Goal: Transaction & Acquisition: Purchase product/service

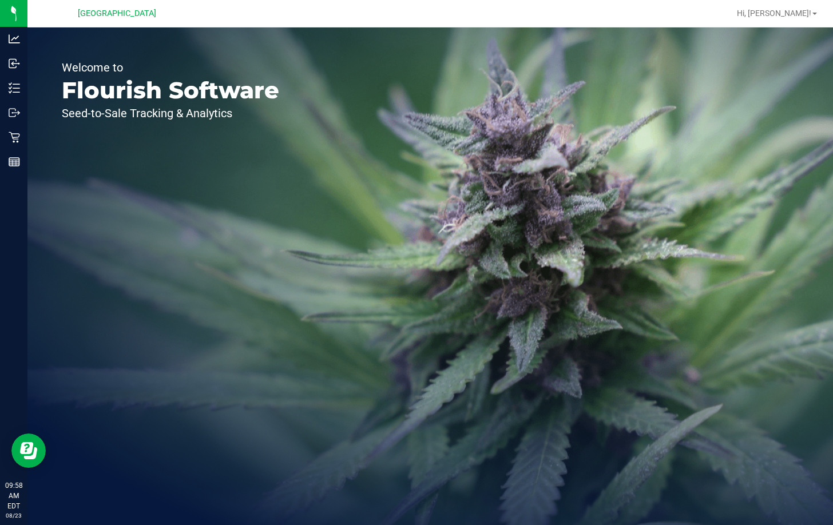
click at [326, 52] on div "Welcome to Flourish Software Seed-to-Sale Tracking & Analytics" at bounding box center [429, 276] width 805 height 498
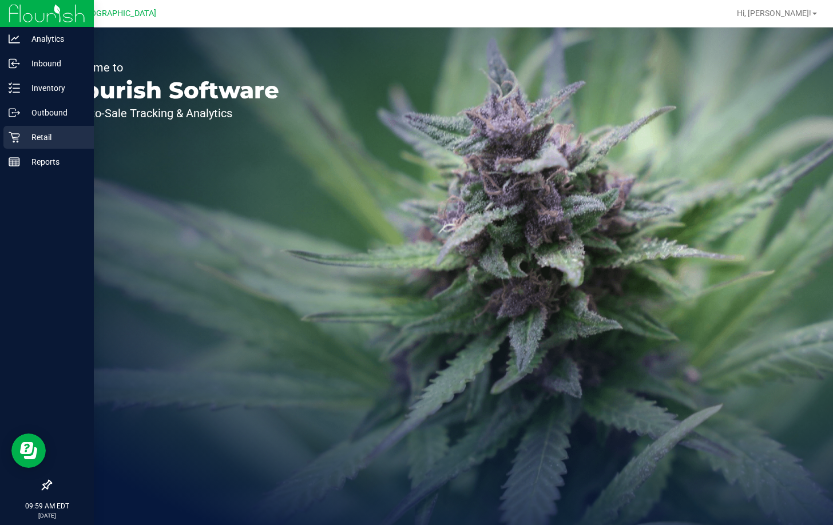
click at [46, 137] on p "Retail" at bounding box center [54, 137] width 69 height 14
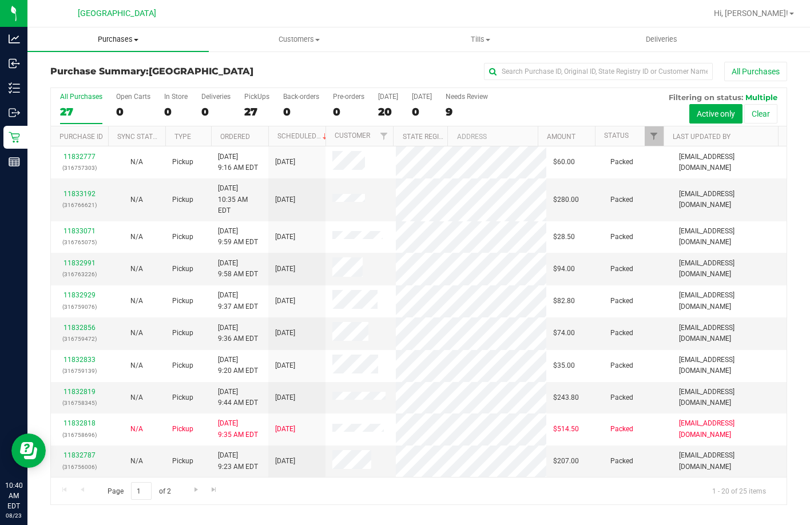
click at [124, 33] on uib-tab-heading "Purchases Summary of purchases Fulfillment All purchases" at bounding box center [117, 39] width 181 height 24
click at [125, 38] on span "Purchases" at bounding box center [117, 39] width 181 height 10
click at [126, 37] on span "Purchases" at bounding box center [117, 39] width 181 height 10
click at [84, 81] on span "Fulfillment" at bounding box center [62, 83] width 71 height 10
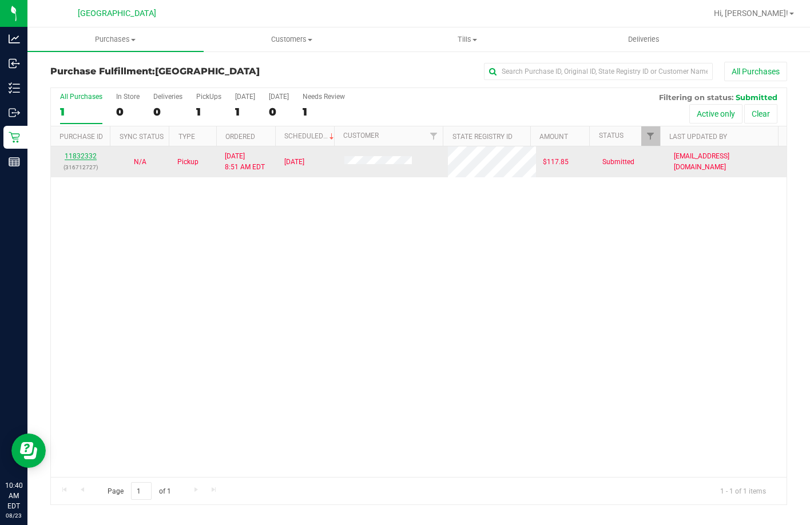
click at [79, 154] on link "11832332" at bounding box center [81, 156] width 32 height 8
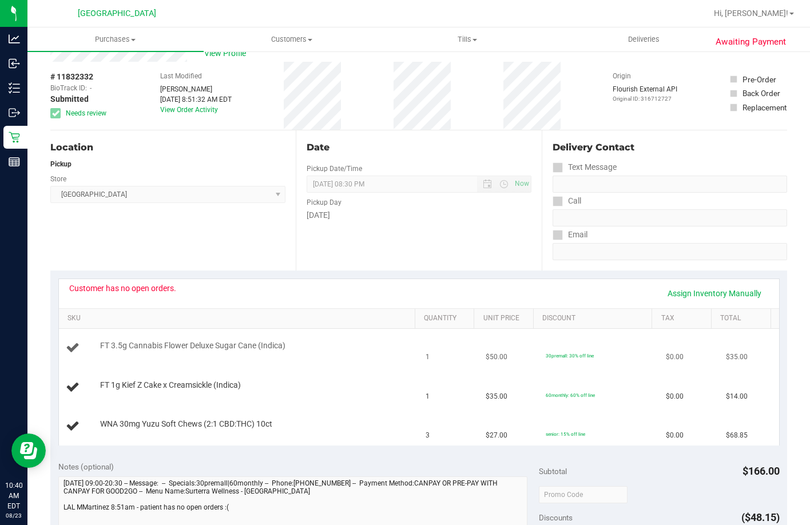
scroll to position [57, 0]
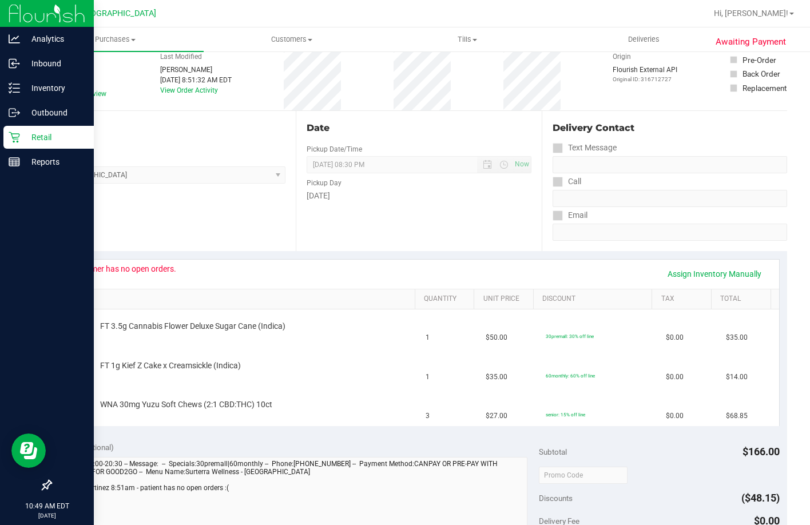
click at [27, 142] on p "Retail" at bounding box center [54, 137] width 69 height 14
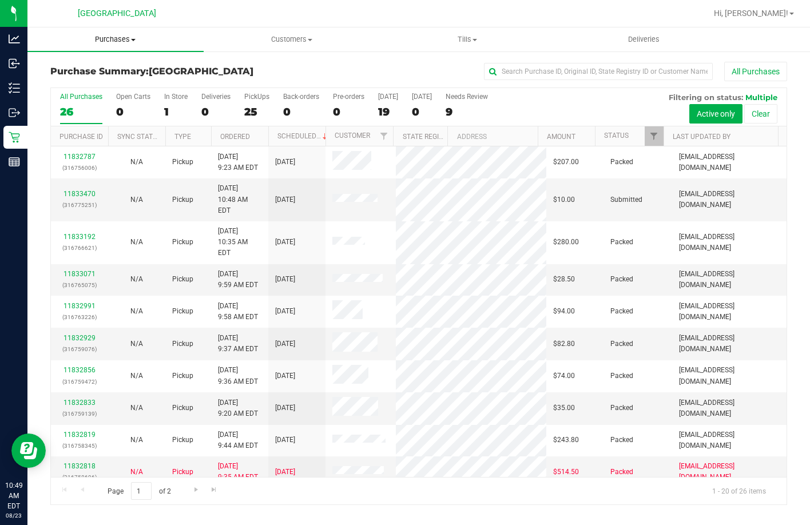
click at [124, 38] on span "Purchases" at bounding box center [115, 39] width 176 height 10
click at [90, 86] on span "Fulfillment" at bounding box center [62, 83] width 71 height 10
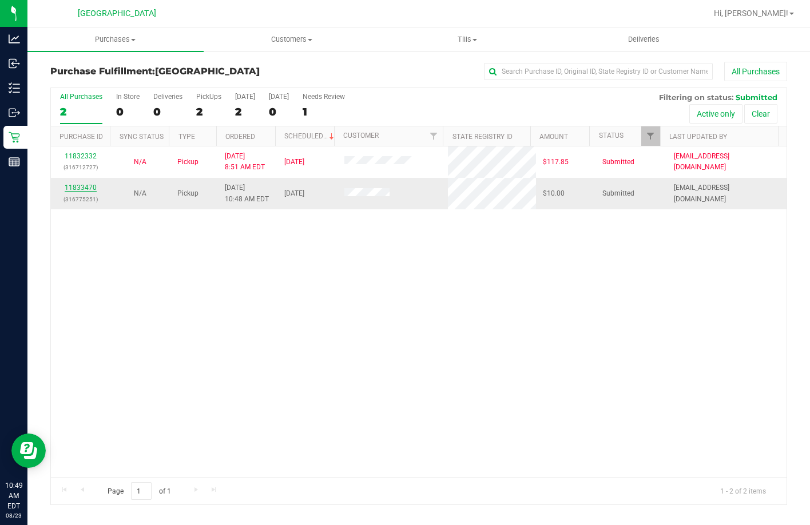
click at [90, 188] on link "11833470" at bounding box center [81, 188] width 32 height 8
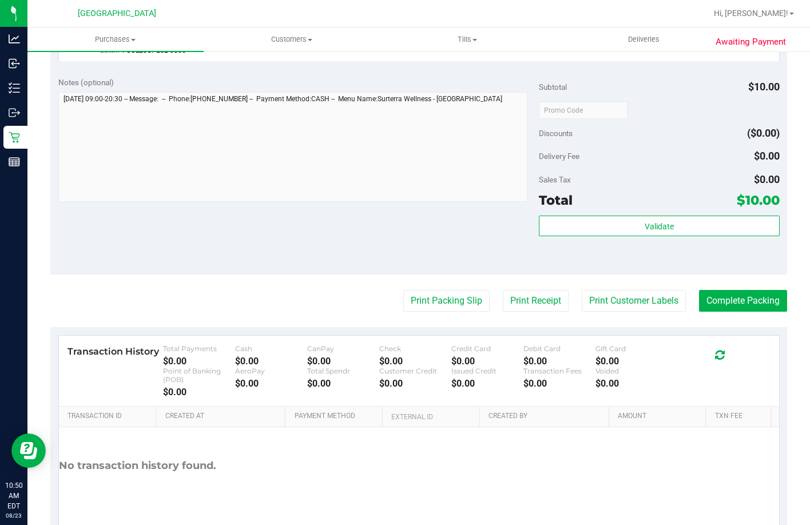
scroll to position [379, 0]
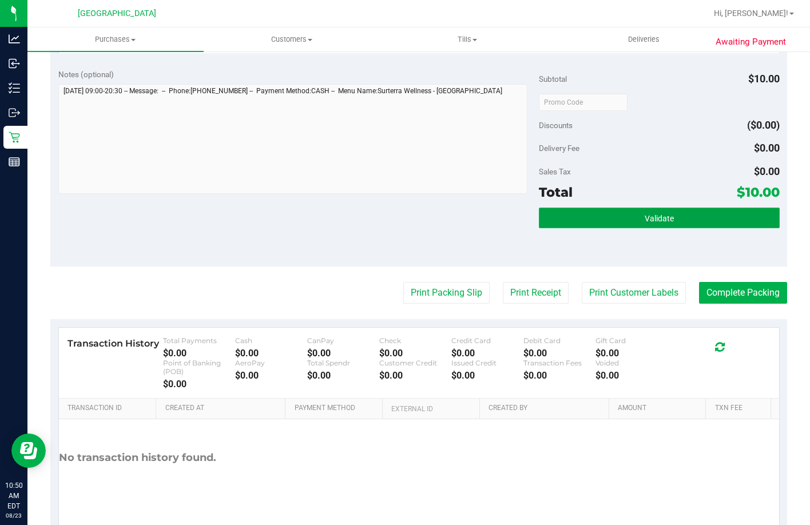
click at [672, 228] on button "Validate" at bounding box center [659, 218] width 240 height 21
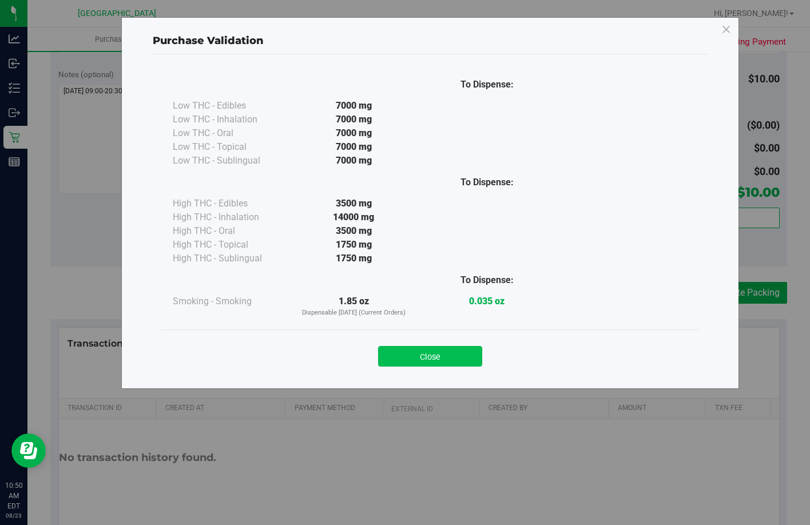
click at [432, 352] on button "Close" at bounding box center [430, 356] width 104 height 21
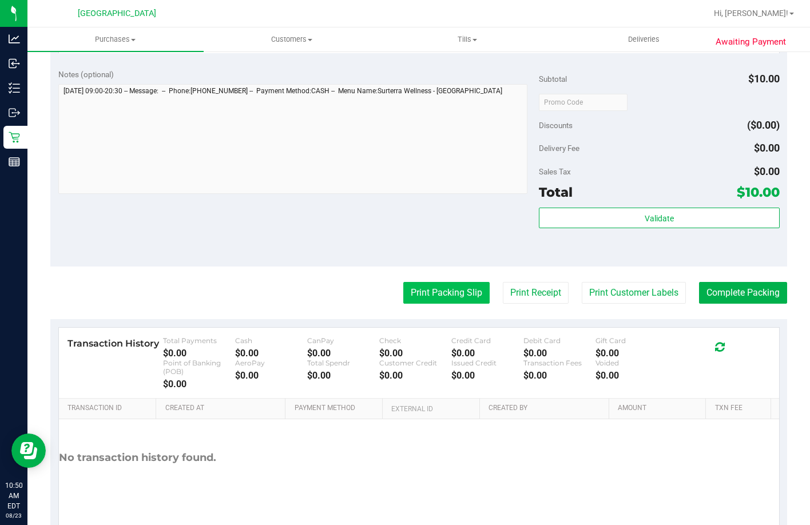
click at [437, 304] on button "Print Packing Slip" at bounding box center [446, 293] width 86 height 22
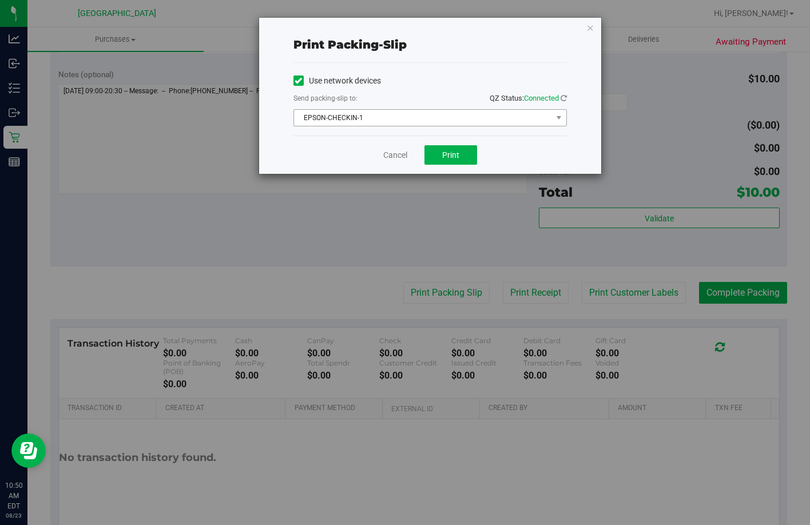
click at [424, 123] on span "EPSON-CHECKIN-1" at bounding box center [423, 118] width 258 height 16
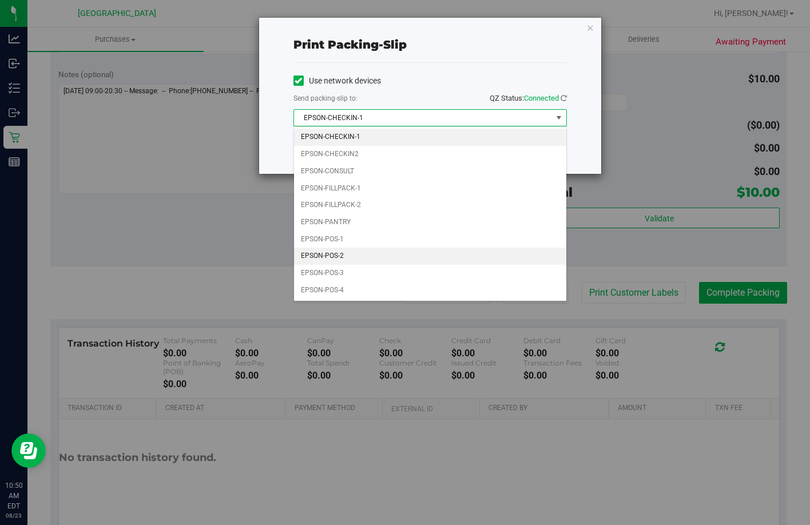
click at [371, 260] on li "EPSON-POS-2" at bounding box center [430, 256] width 272 height 17
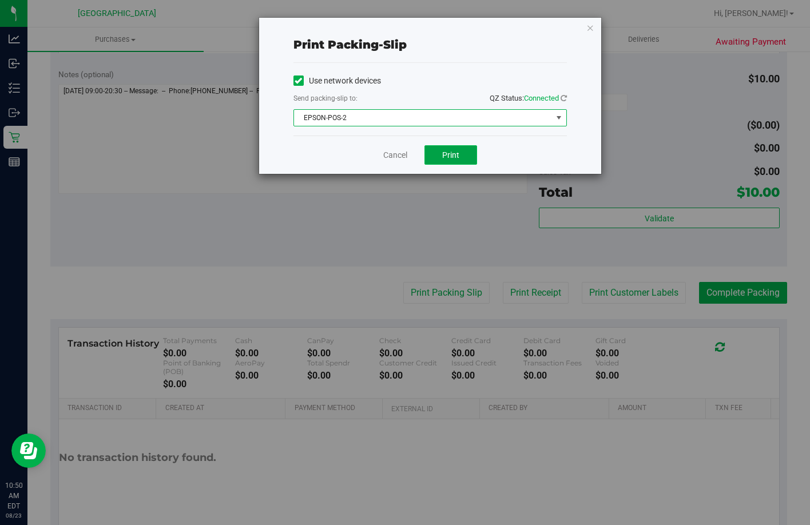
click at [454, 164] on button "Print" at bounding box center [450, 154] width 53 height 19
click at [392, 162] on div "Cancel Print" at bounding box center [429, 155] width 273 height 38
click at [394, 156] on link "Cancel" at bounding box center [395, 155] width 24 height 12
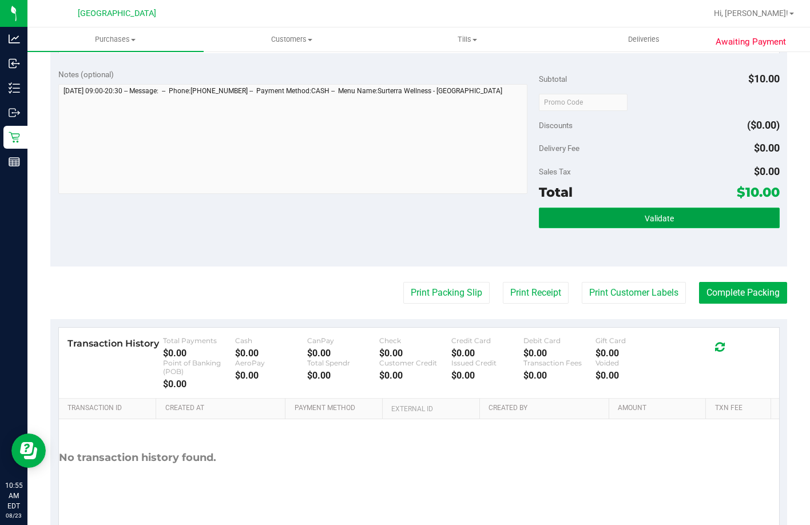
drag, startPoint x: 684, startPoint y: 241, endPoint x: 693, endPoint y: 241, distance: 8.6
click at [685, 228] on button "Validate" at bounding box center [659, 218] width 240 height 21
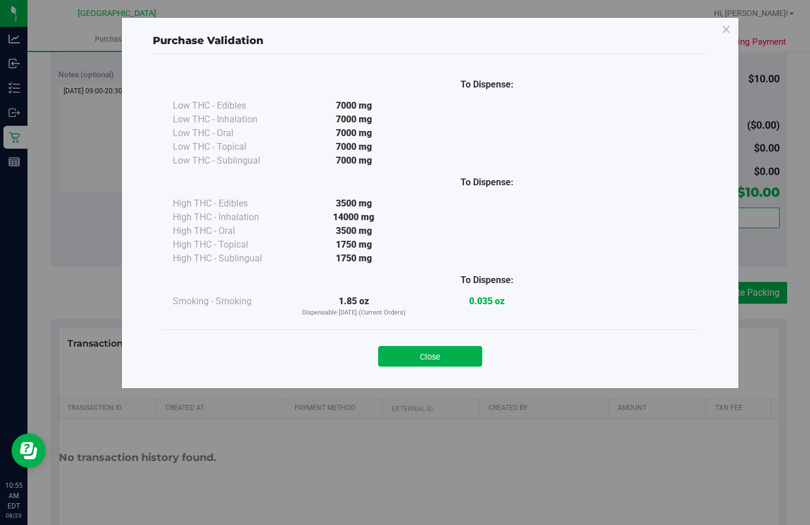
drag, startPoint x: 442, startPoint y: 351, endPoint x: 582, endPoint y: 332, distance: 140.9
click at [443, 351] on button "Close" at bounding box center [430, 356] width 104 height 21
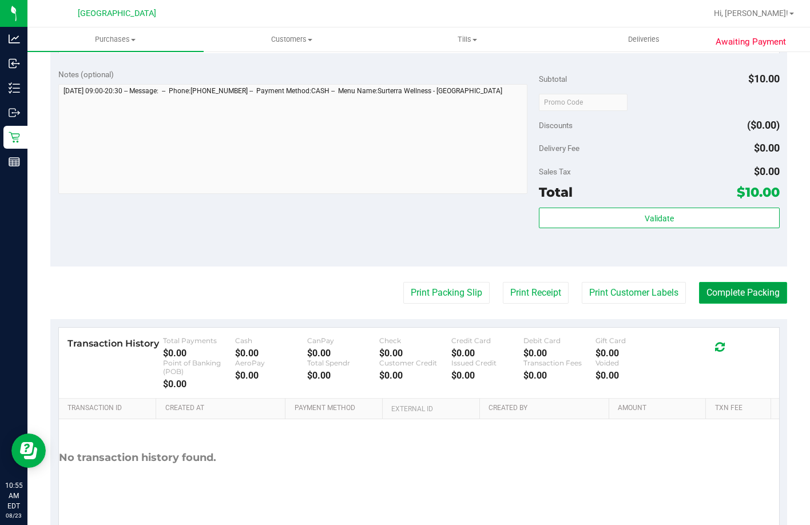
drag, startPoint x: 713, startPoint y: 313, endPoint x: 685, endPoint y: 308, distance: 29.1
click at [713, 304] on button "Complete Packing" at bounding box center [743, 293] width 88 height 22
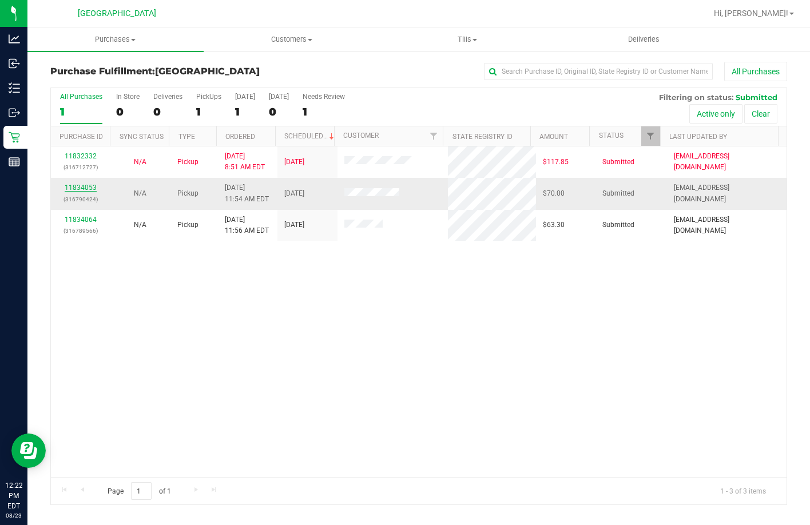
click at [88, 190] on link "11834053" at bounding box center [81, 188] width 32 height 8
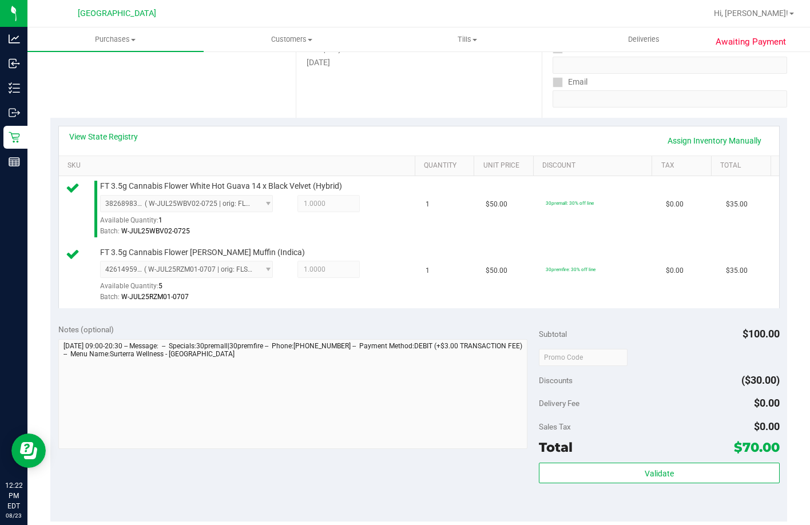
scroll to position [400, 0]
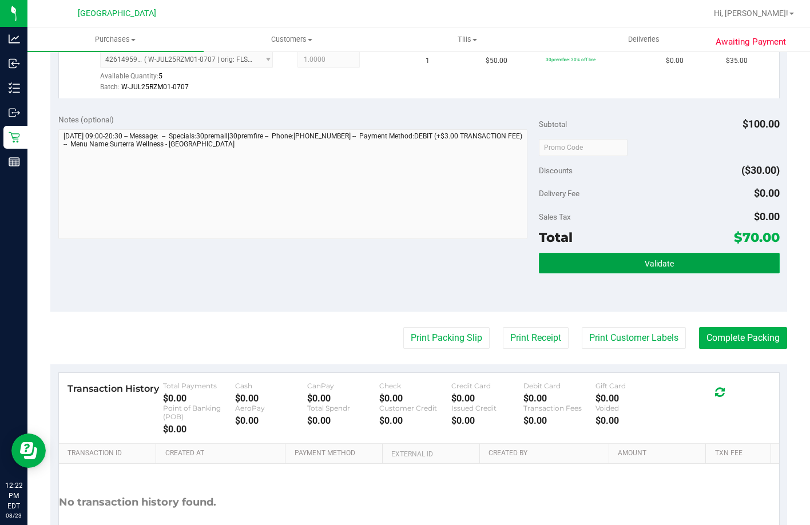
click at [574, 273] on button "Validate" at bounding box center [659, 263] width 240 height 21
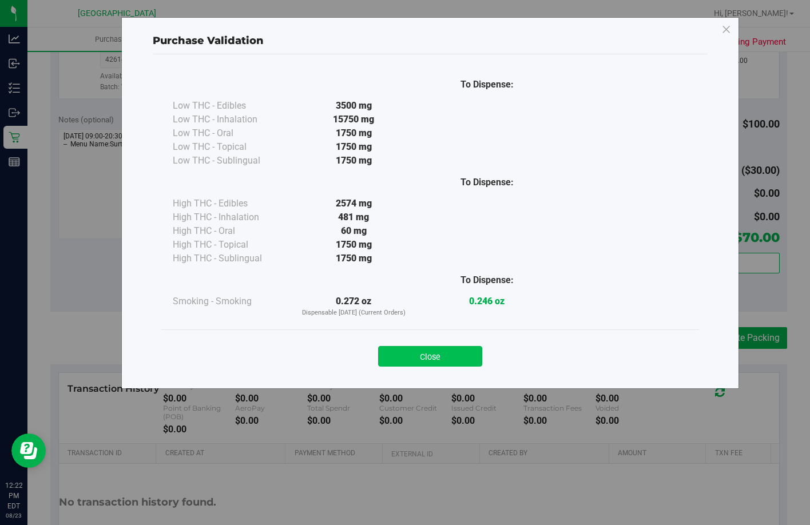
click at [438, 353] on button "Close" at bounding box center [430, 356] width 104 height 21
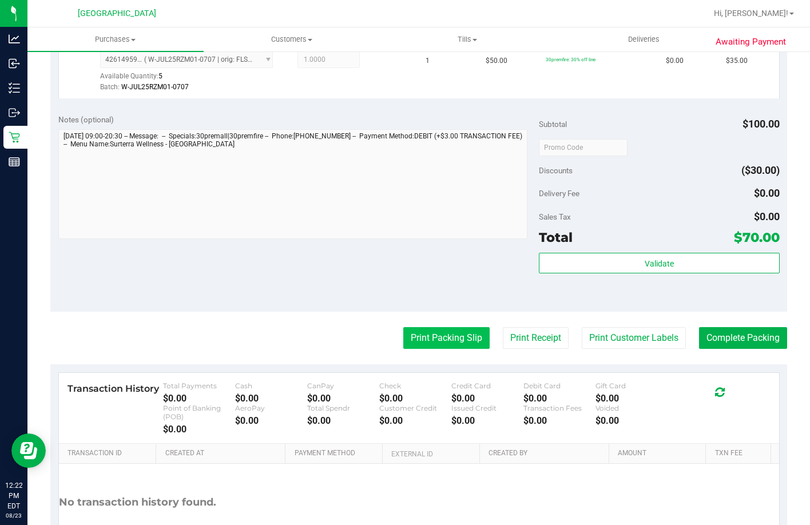
click at [448, 349] on button "Print Packing Slip" at bounding box center [446, 338] width 86 height 22
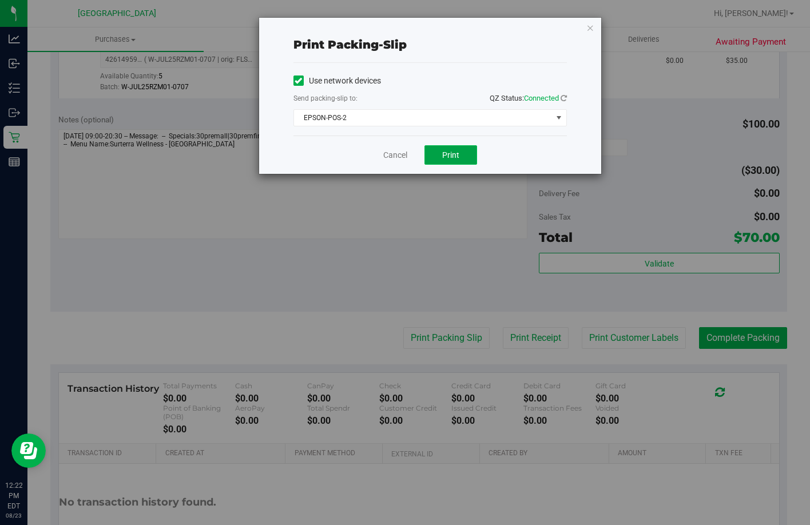
click at [461, 154] on button "Print" at bounding box center [450, 154] width 53 height 19
click at [386, 156] on link "Cancel" at bounding box center [395, 155] width 24 height 12
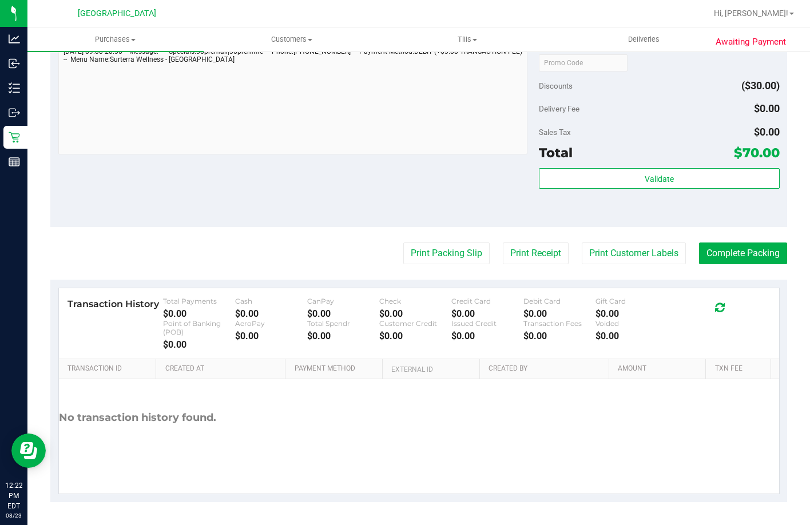
scroll to position [516, 0]
click at [637, 259] on button "Print Customer Labels" at bounding box center [634, 254] width 104 height 22
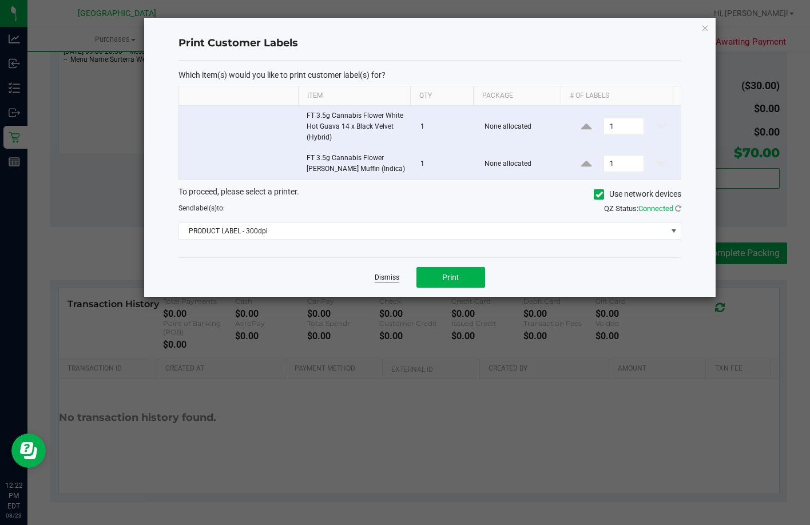
click at [388, 275] on link "Dismiss" at bounding box center [387, 278] width 25 height 10
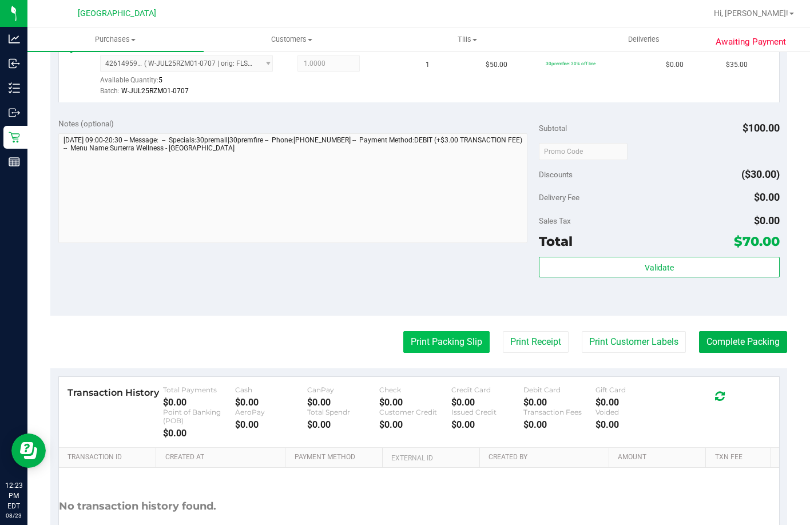
scroll to position [399, 0]
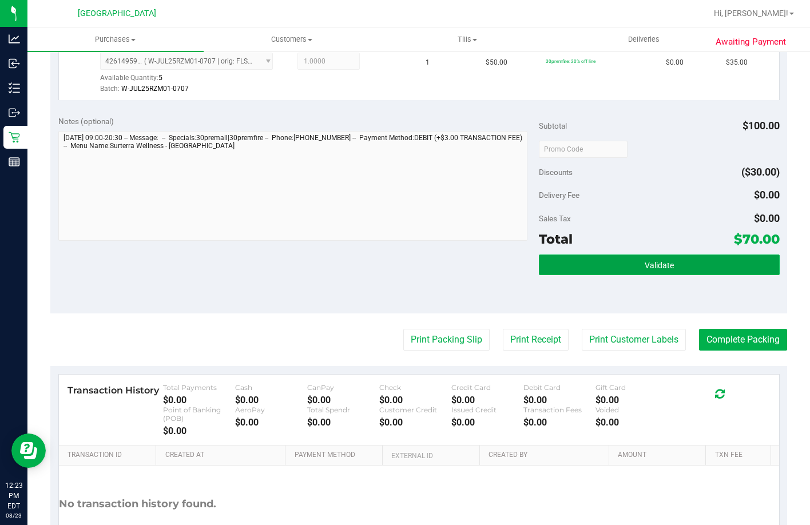
click at [681, 275] on button "Validate" at bounding box center [659, 265] width 240 height 21
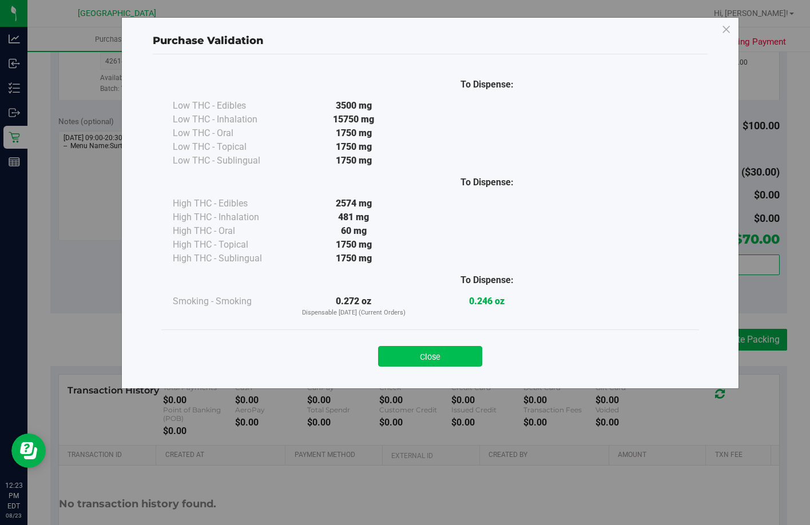
click at [451, 360] on button "Close" at bounding box center [430, 356] width 104 height 21
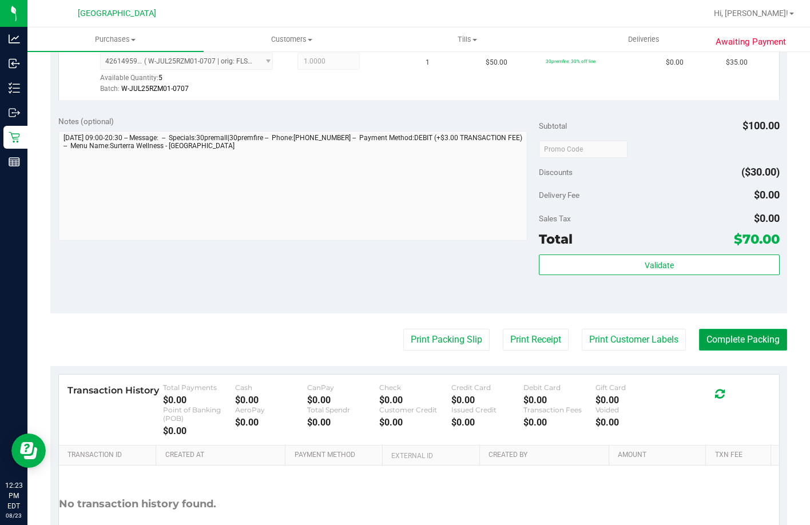
click at [744, 351] on button "Complete Packing" at bounding box center [743, 340] width 88 height 22
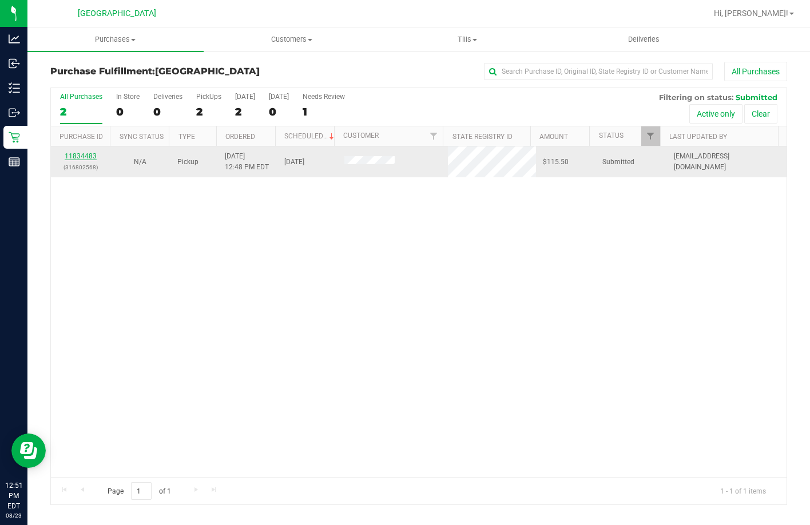
click at [96, 156] on link "11834483" at bounding box center [81, 156] width 32 height 8
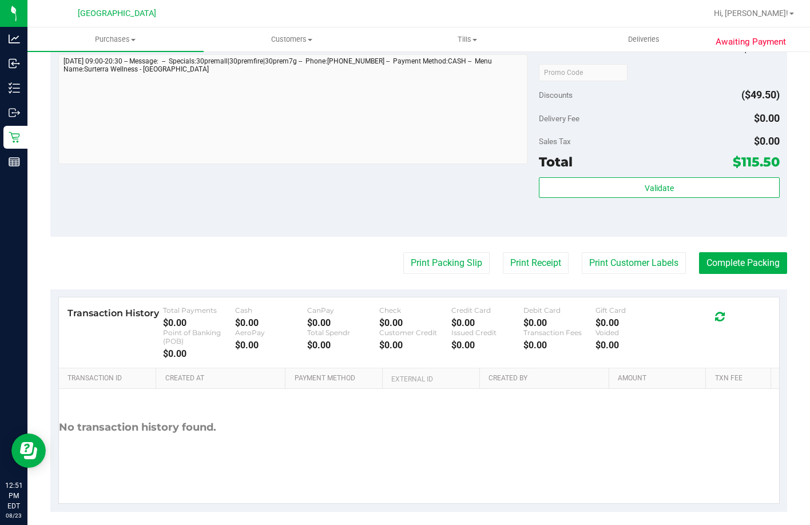
scroll to position [598, 0]
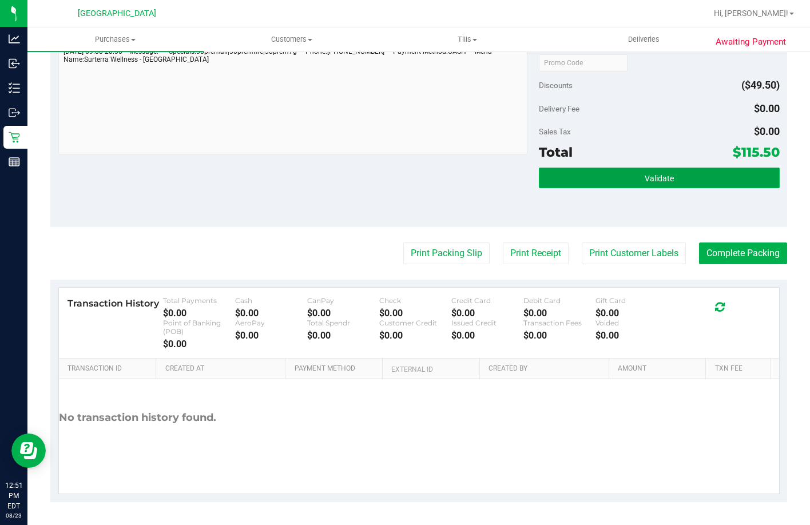
click at [651, 170] on button "Validate" at bounding box center [659, 178] width 240 height 21
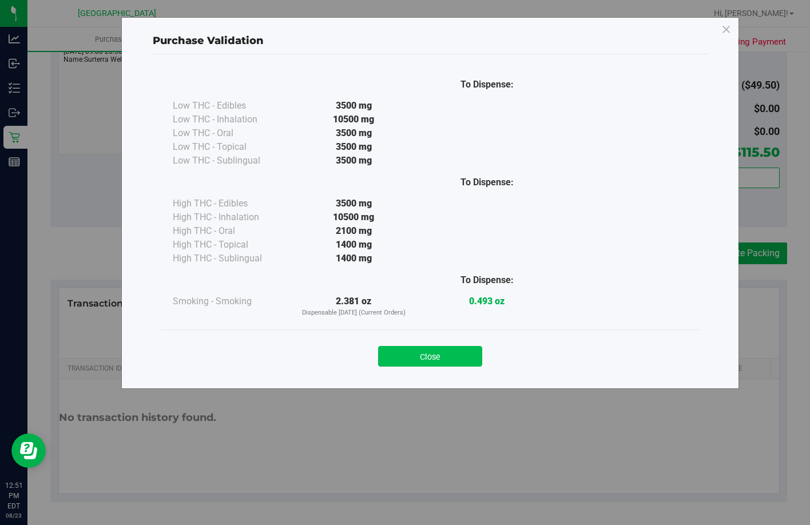
click at [428, 363] on button "Close" at bounding box center [430, 356] width 104 height 21
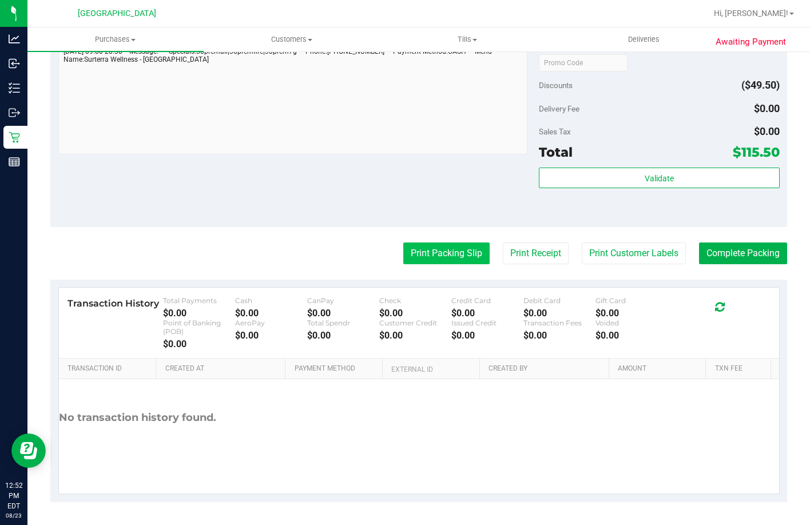
click at [413, 259] on button "Print Packing Slip" at bounding box center [446, 254] width 86 height 22
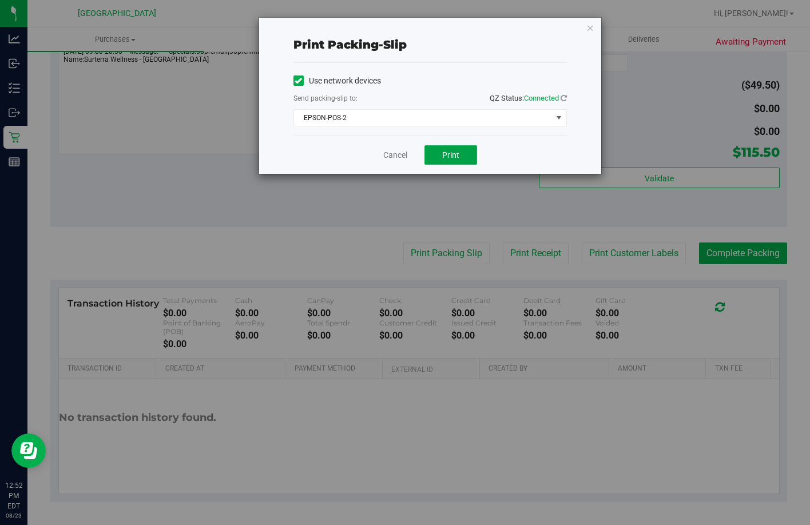
click at [444, 149] on button "Print" at bounding box center [450, 154] width 53 height 19
click at [442, 150] on button "Print" at bounding box center [450, 154] width 53 height 19
click at [455, 153] on span "Print" at bounding box center [450, 154] width 17 height 9
click at [388, 152] on link "Cancel" at bounding box center [395, 155] width 24 height 12
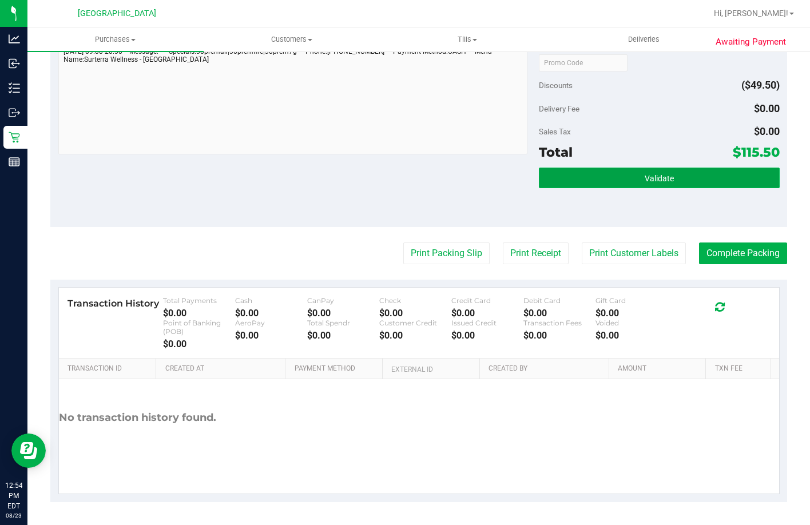
click at [719, 181] on button "Validate" at bounding box center [659, 178] width 240 height 21
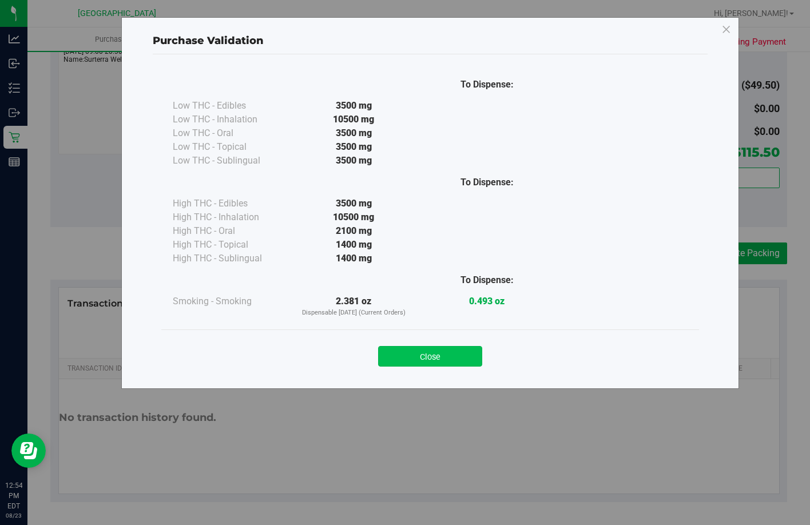
click at [426, 353] on button "Close" at bounding box center [430, 356] width 104 height 21
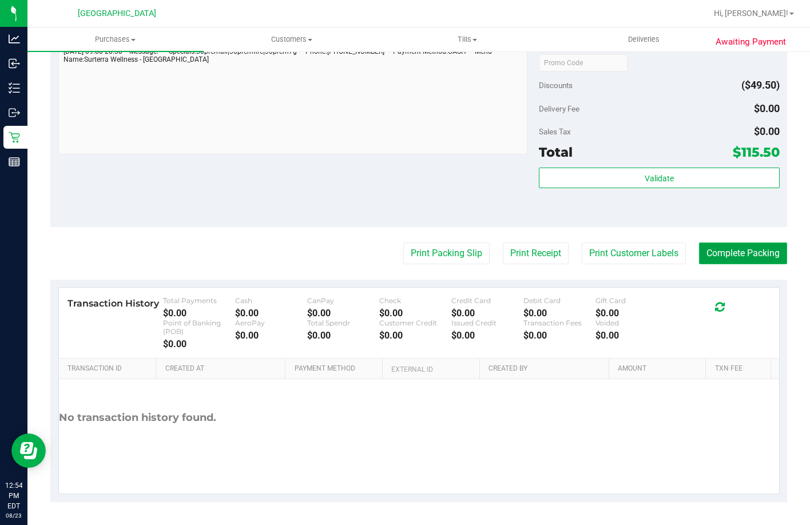
click at [768, 247] on button "Complete Packing" at bounding box center [743, 254] width 88 height 22
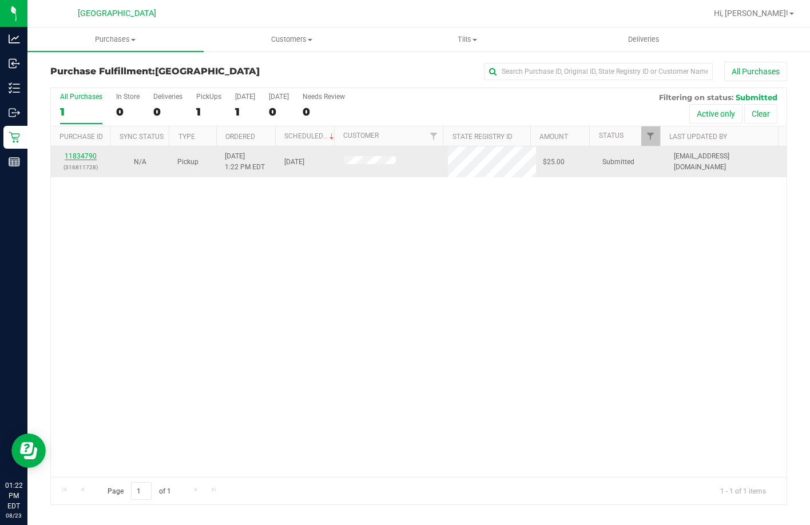
click at [71, 155] on link "11834790" at bounding box center [81, 156] width 32 height 8
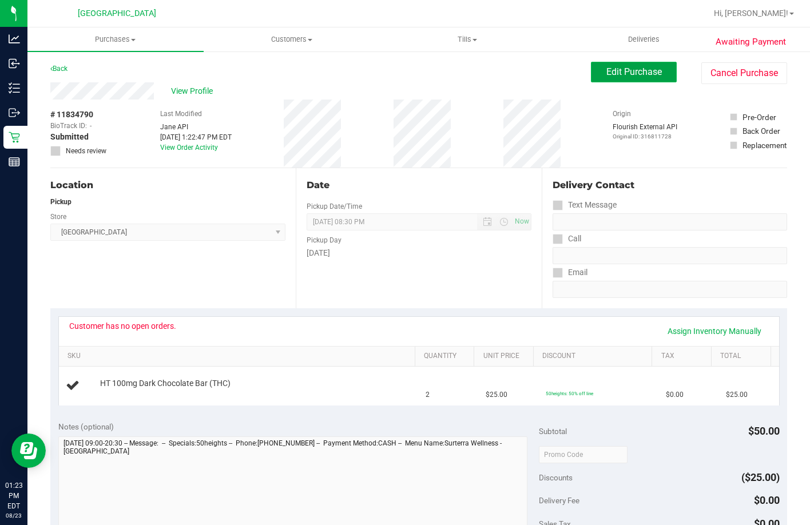
click at [606, 69] on span "Edit Purchase" at bounding box center [633, 71] width 55 height 11
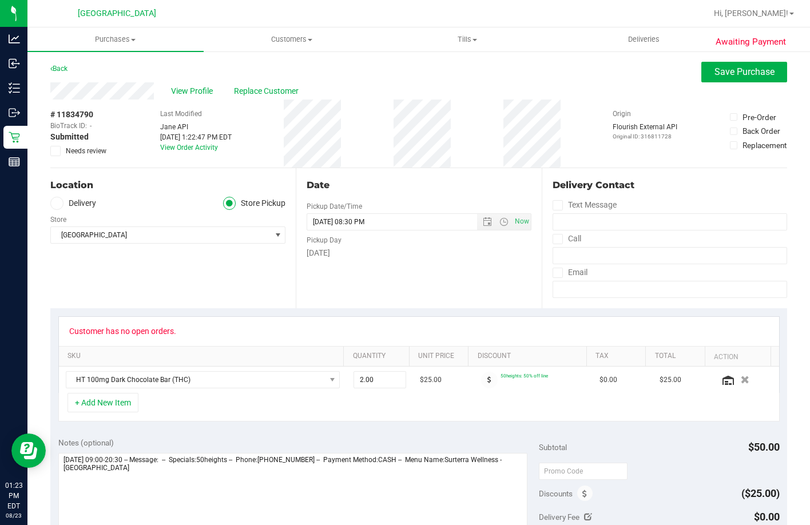
click at [70, 147] on span "Needs review" at bounding box center [86, 151] width 41 height 10
click at [0, 0] on input "Needs review" at bounding box center [0, 0] width 0 height 0
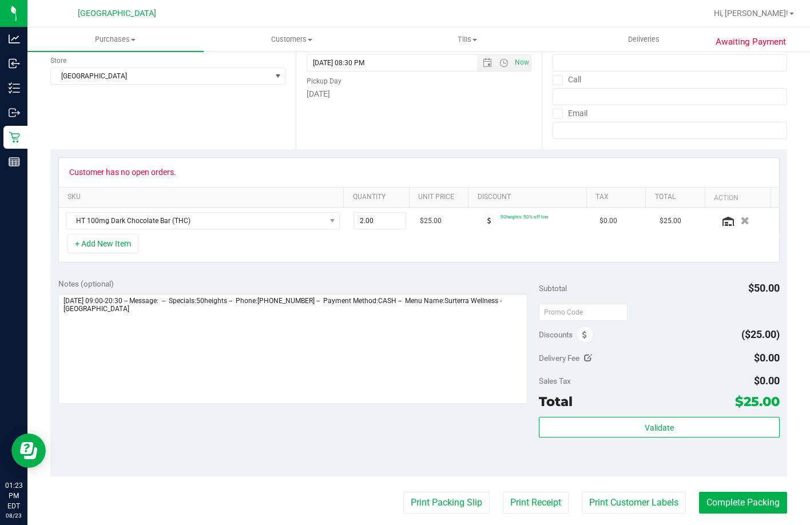
scroll to position [172, 0]
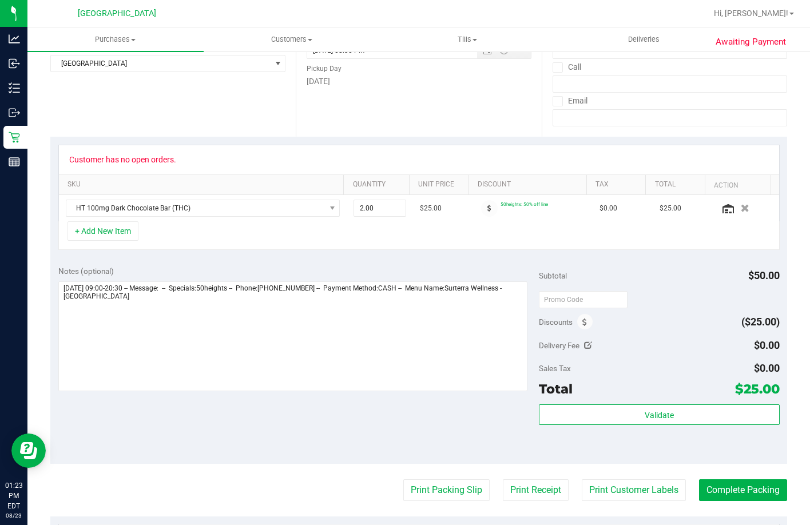
click at [121, 160] on div "Customer has no open orders." at bounding box center [122, 159] width 107 height 9
copy div "Customer has no open orders."
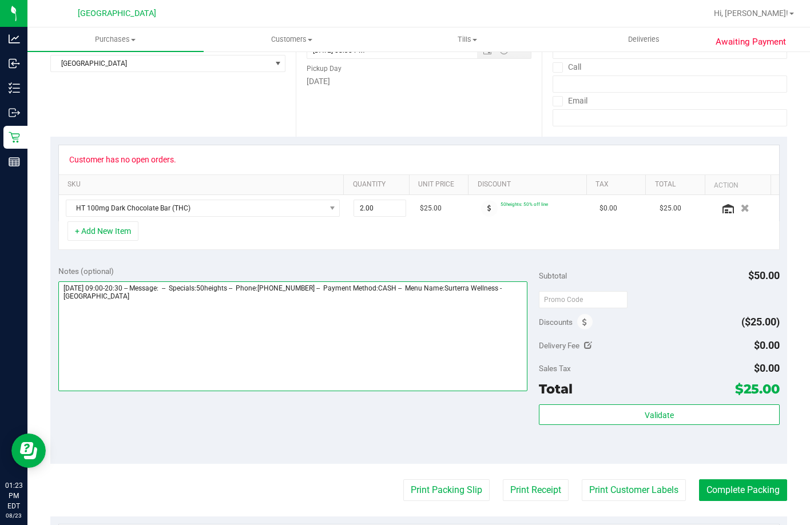
click at [215, 299] on textarea at bounding box center [293, 336] width 470 height 110
paste textarea "Customer has no open orders."
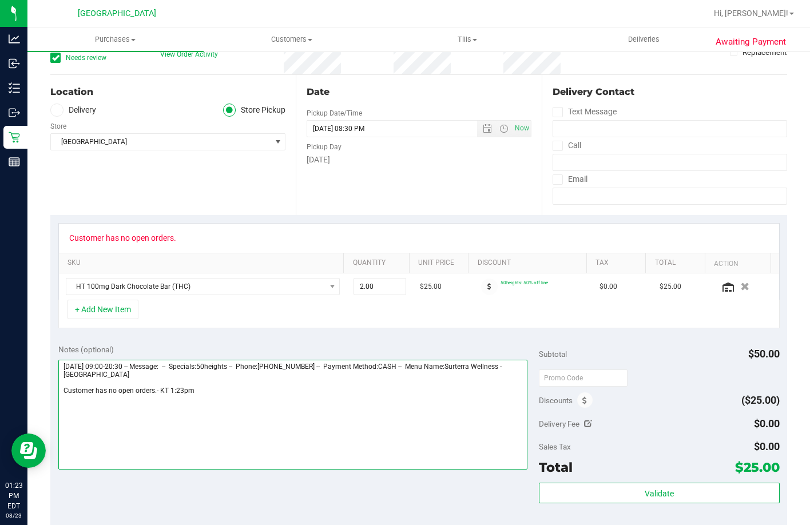
scroll to position [0, 0]
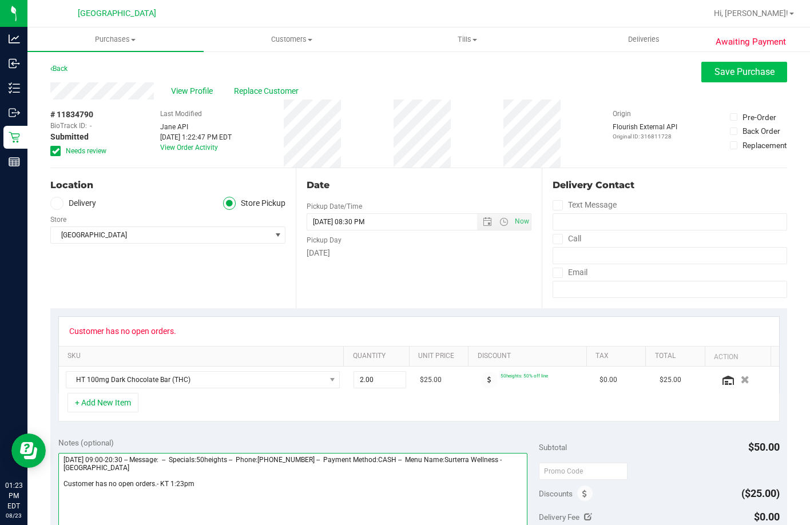
type textarea "Saturday 08/23/2025 09:00-20:30 -- Message: -- Specials:50heights -- Phone:8637…"
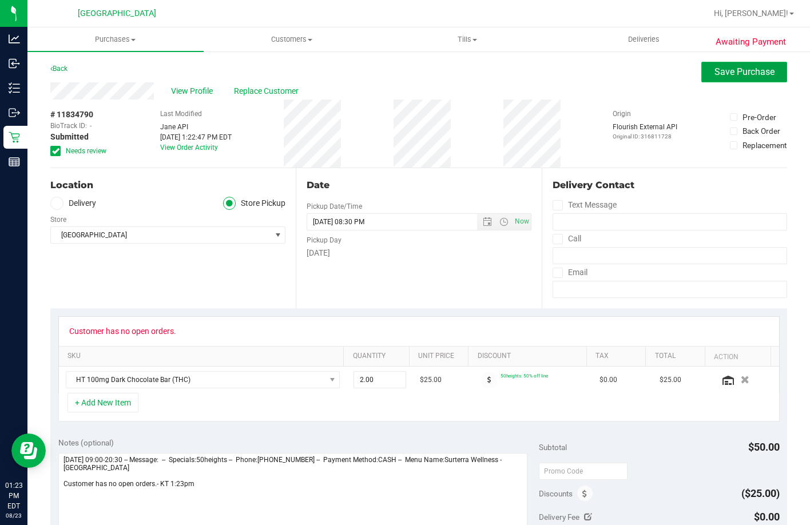
click at [749, 72] on span "Save Purchase" at bounding box center [744, 71] width 60 height 11
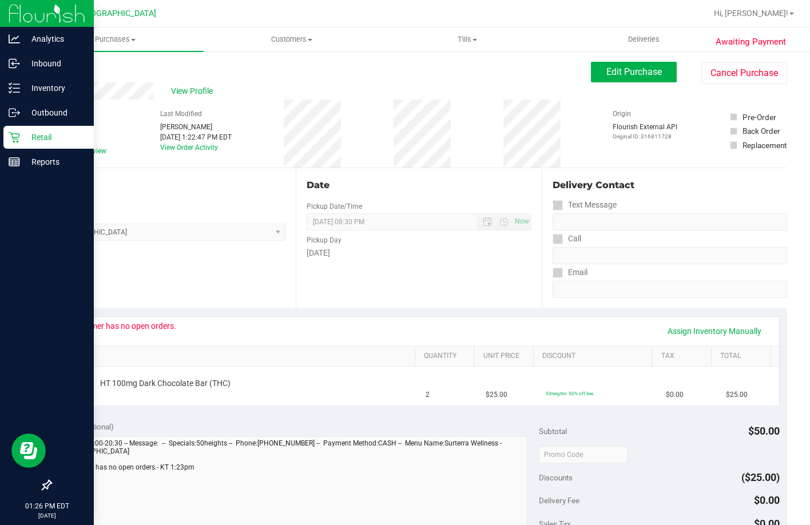
click at [37, 131] on p "Retail" at bounding box center [54, 137] width 69 height 14
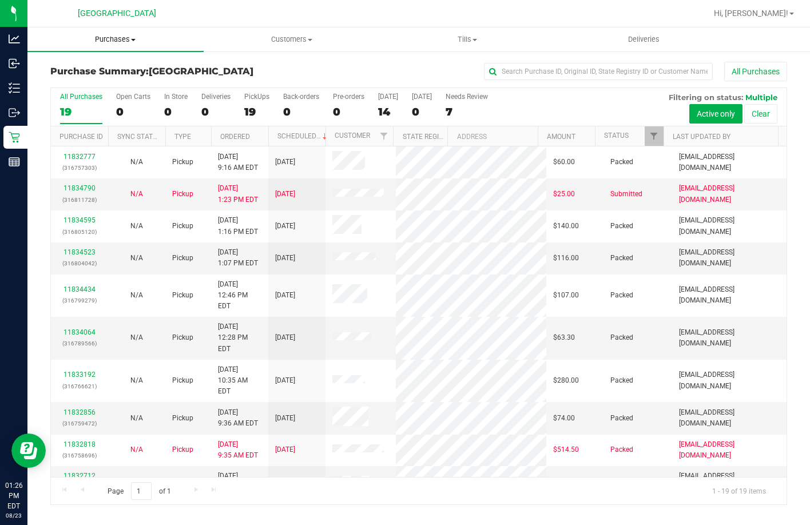
click at [137, 41] on span "Purchases" at bounding box center [115, 39] width 176 height 10
click at [121, 82] on li "Fulfillment" at bounding box center [115, 83] width 176 height 14
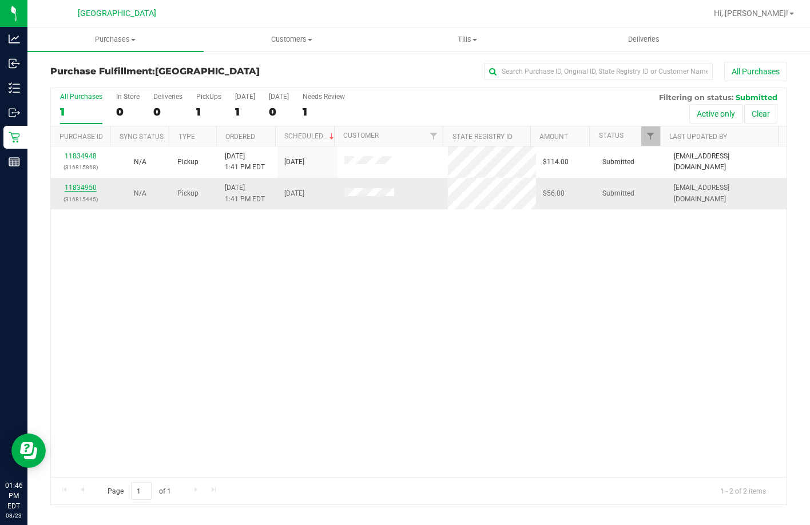
click at [76, 185] on link "11834950" at bounding box center [81, 188] width 32 height 8
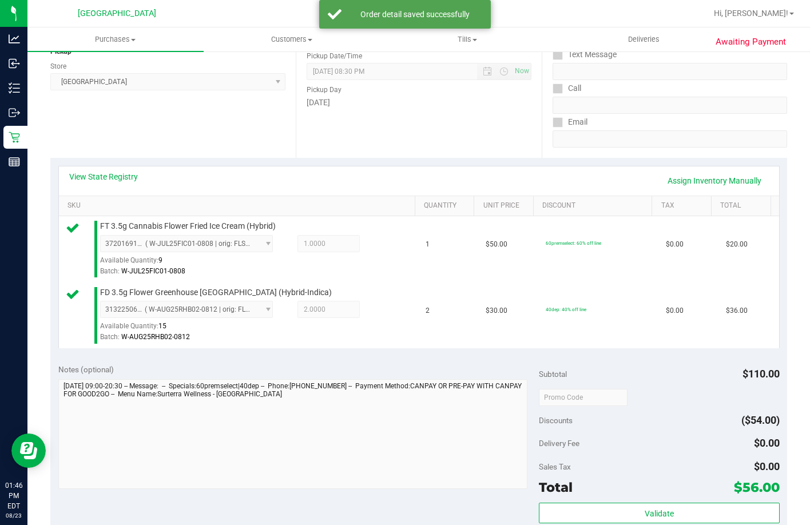
scroll to position [400, 0]
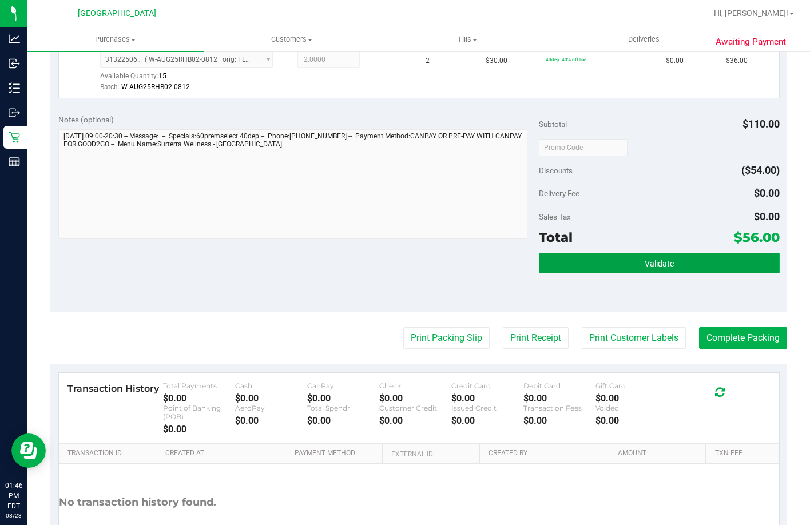
click at [617, 273] on button "Validate" at bounding box center [659, 263] width 240 height 21
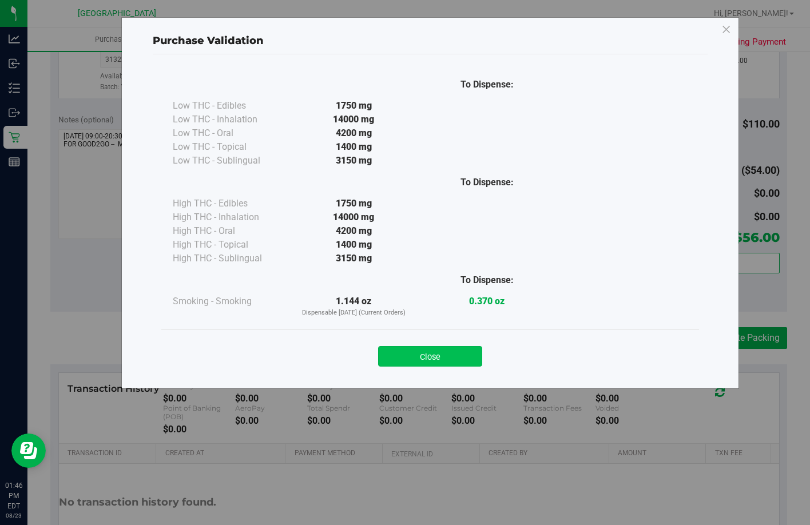
click at [466, 359] on button "Close" at bounding box center [430, 356] width 104 height 21
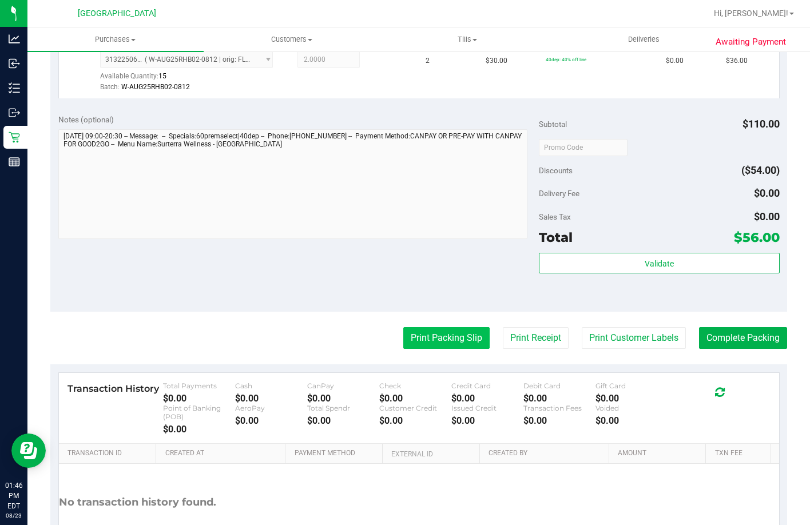
click at [447, 349] on button "Print Packing Slip" at bounding box center [446, 338] width 86 height 22
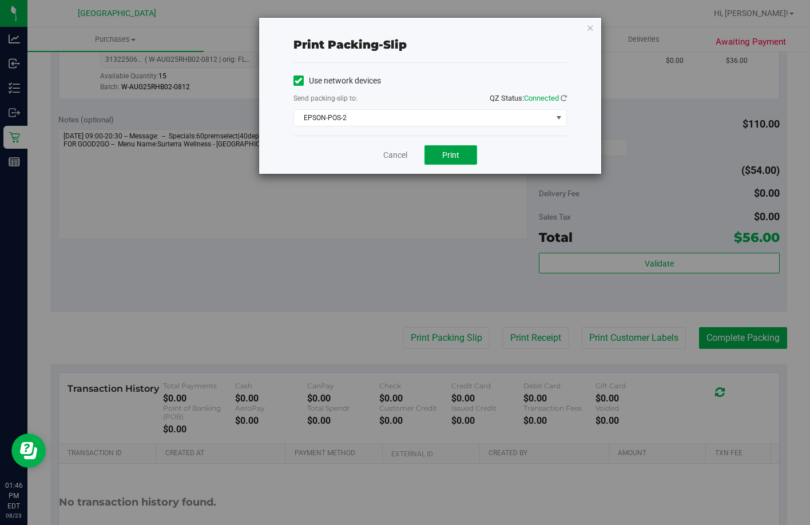
click at [454, 155] on span "Print" at bounding box center [450, 154] width 17 height 9
click at [383, 158] on link "Cancel" at bounding box center [395, 155] width 24 height 12
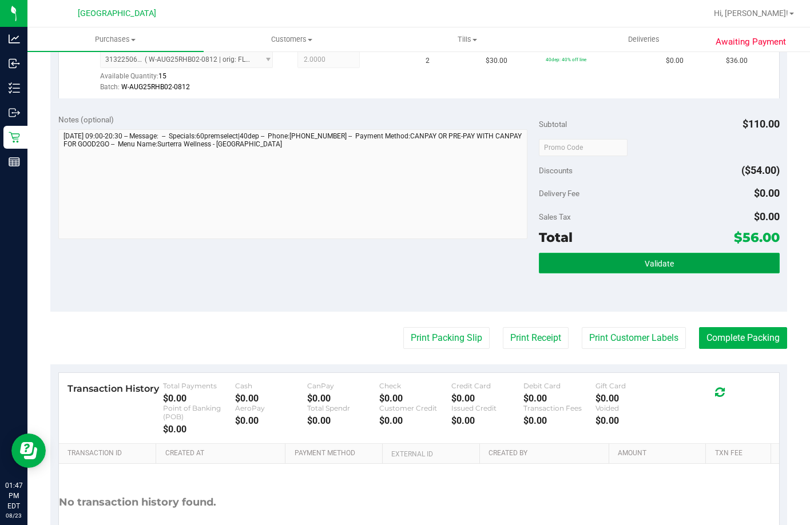
click at [663, 273] on button "Validate" at bounding box center [659, 263] width 240 height 21
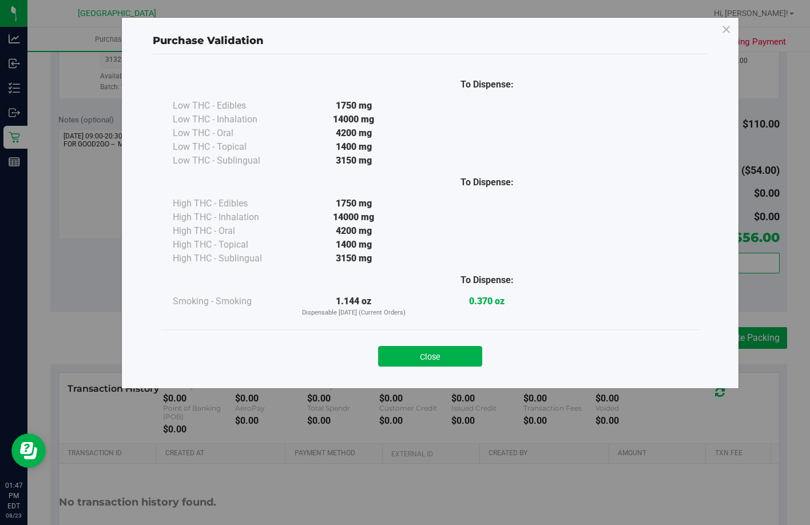
drag, startPoint x: 462, startPoint y: 351, endPoint x: 577, endPoint y: 348, distance: 115.6
click at [465, 351] on button "Close" at bounding box center [430, 356] width 104 height 21
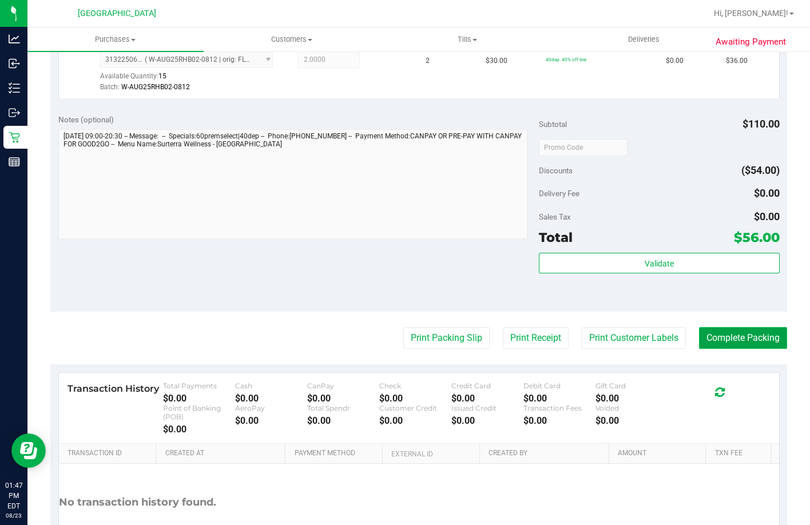
click at [723, 349] on button "Complete Packing" at bounding box center [743, 338] width 88 height 22
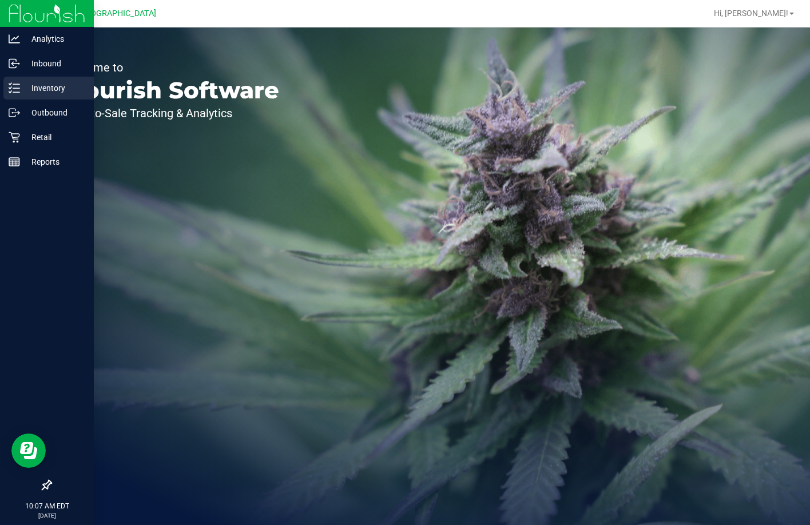
click at [47, 84] on p "Inventory" at bounding box center [54, 88] width 69 height 14
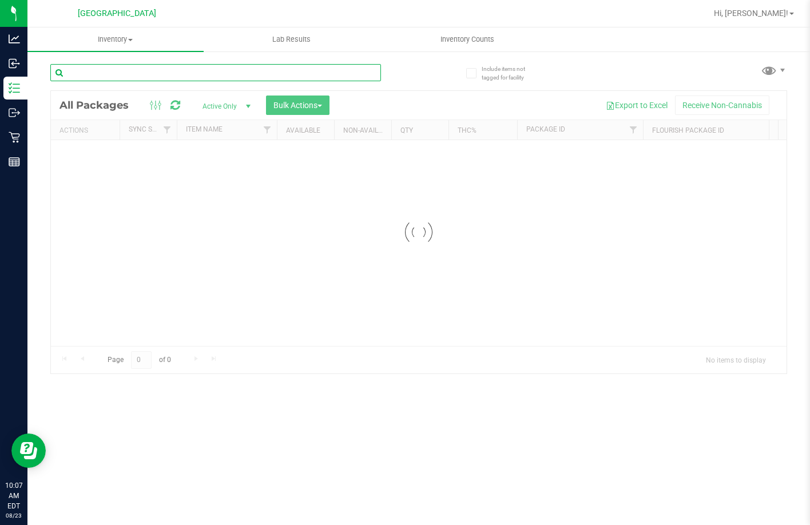
click at [170, 73] on input "text" at bounding box center [215, 72] width 331 height 17
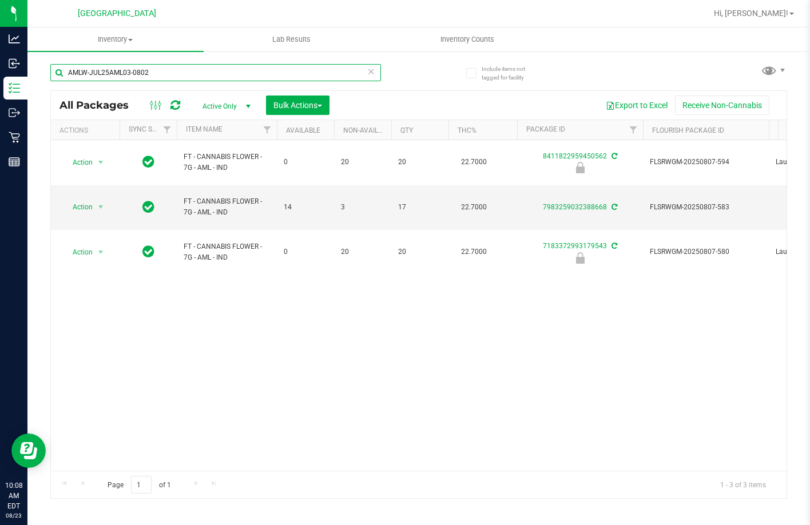
type input "AMLW-JUL25AML03-0802"
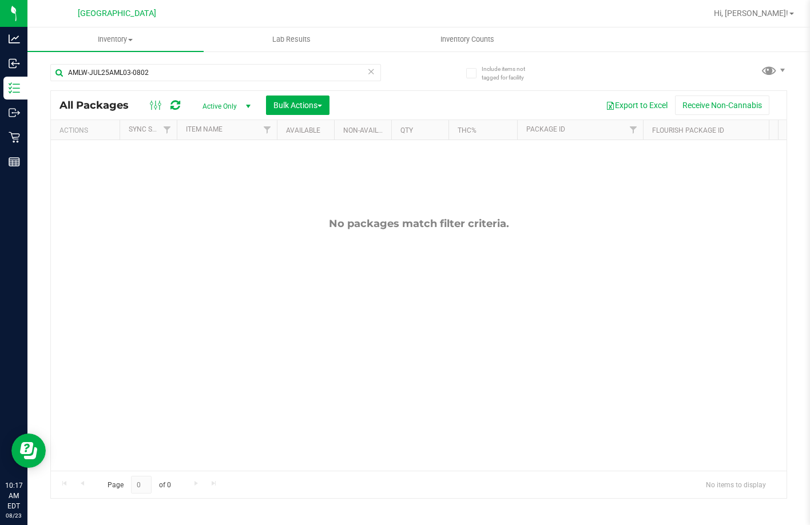
click at [369, 69] on icon at bounding box center [371, 71] width 8 height 14
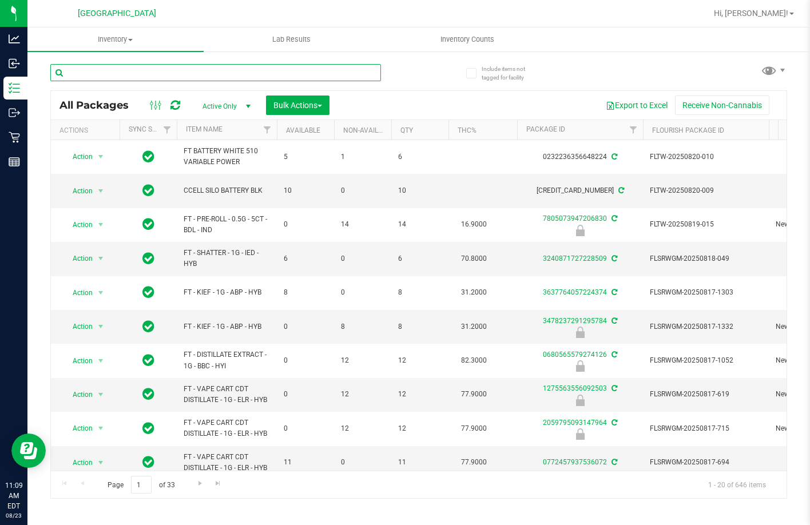
click at [172, 77] on input "text" at bounding box center [215, 72] width 331 height 17
type input "8481012293760323"
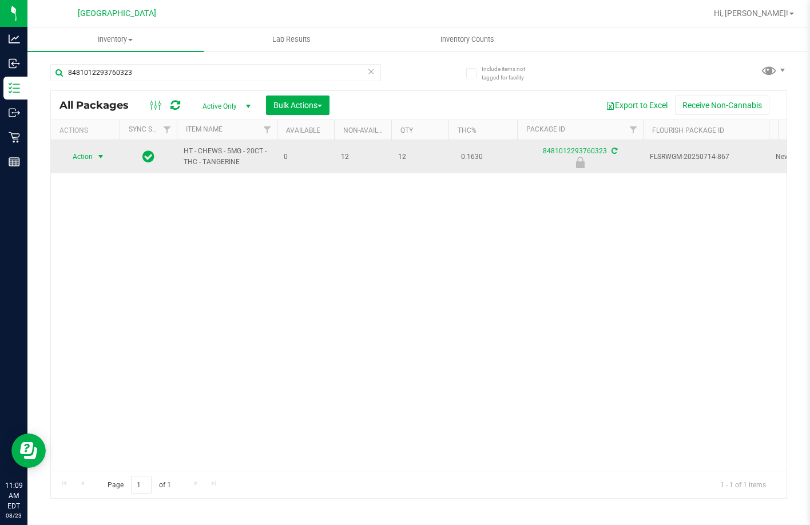
click at [94, 153] on span "select" at bounding box center [101, 157] width 14 height 16
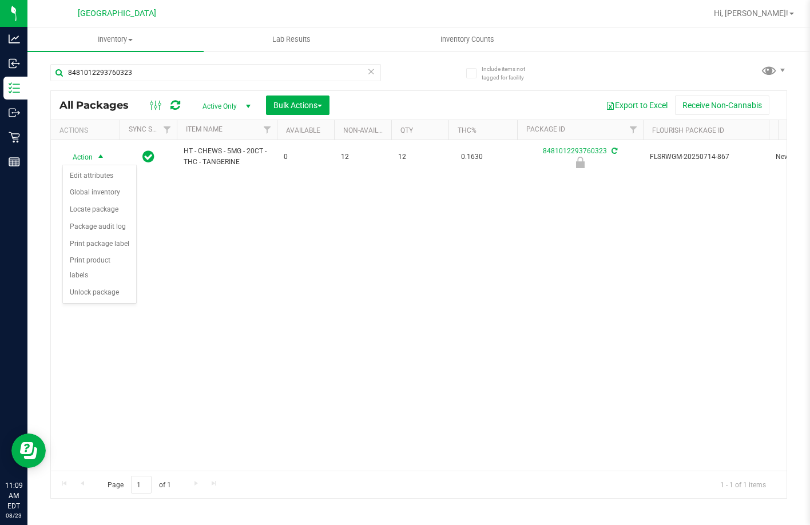
click at [108, 288] on div "Action Edit attributes Global inventory Locate package Package audit log Print …" at bounding box center [99, 234] width 74 height 139
click at [112, 284] on li "Unlock package" at bounding box center [99, 292] width 73 height 17
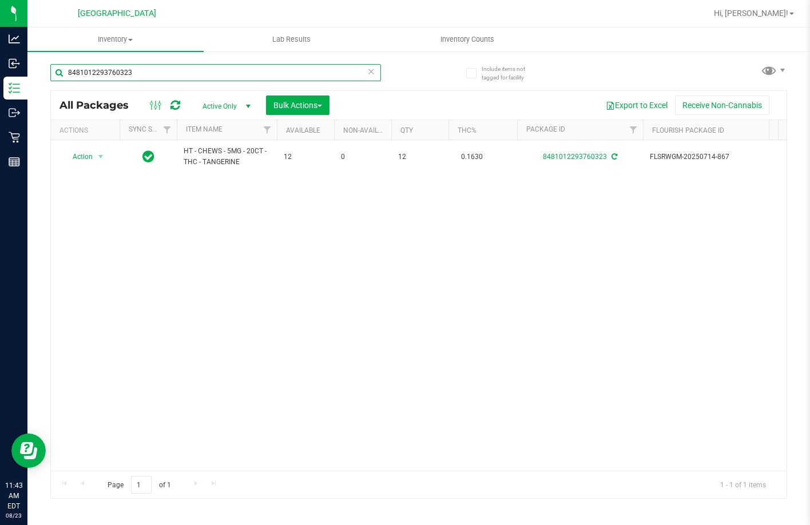
click at [178, 79] on input "8481012293760323" at bounding box center [215, 72] width 331 height 17
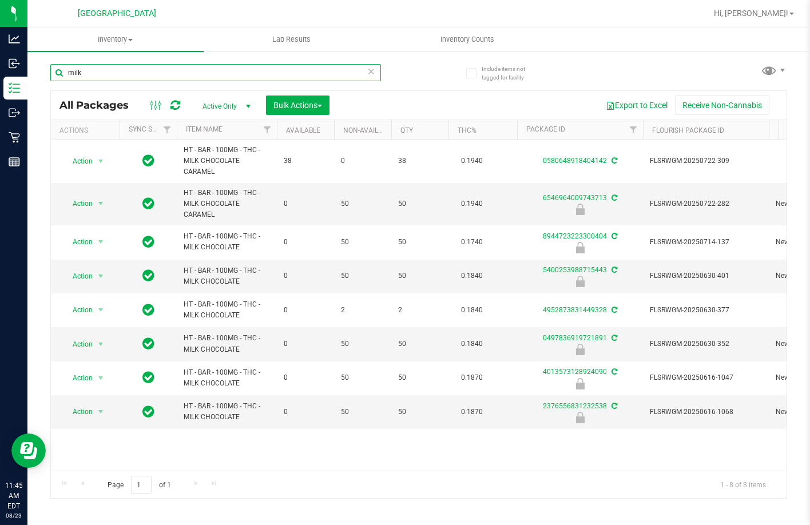
click at [187, 70] on input "milk" at bounding box center [215, 72] width 331 height 17
type input "5400253988715443"
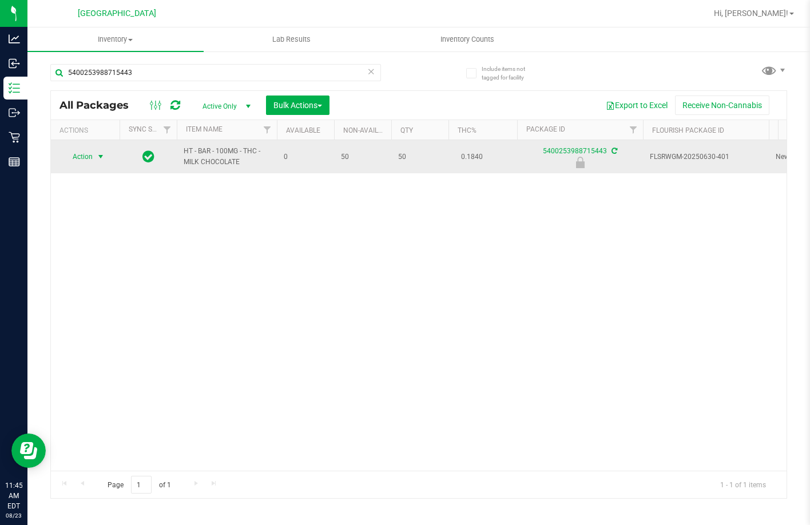
click at [84, 157] on span "Action" at bounding box center [77, 157] width 31 height 16
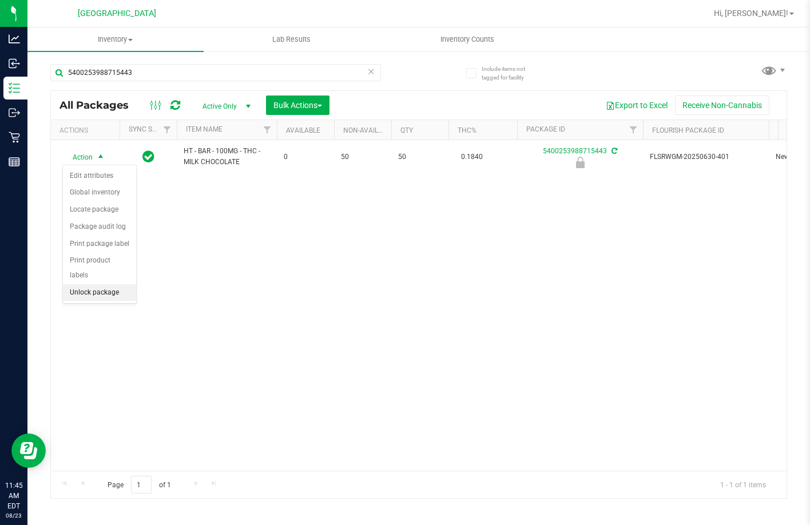
click at [110, 284] on li "Unlock package" at bounding box center [99, 292] width 73 height 17
click at [277, 61] on div "5400253988715443" at bounding box center [234, 72] width 368 height 37
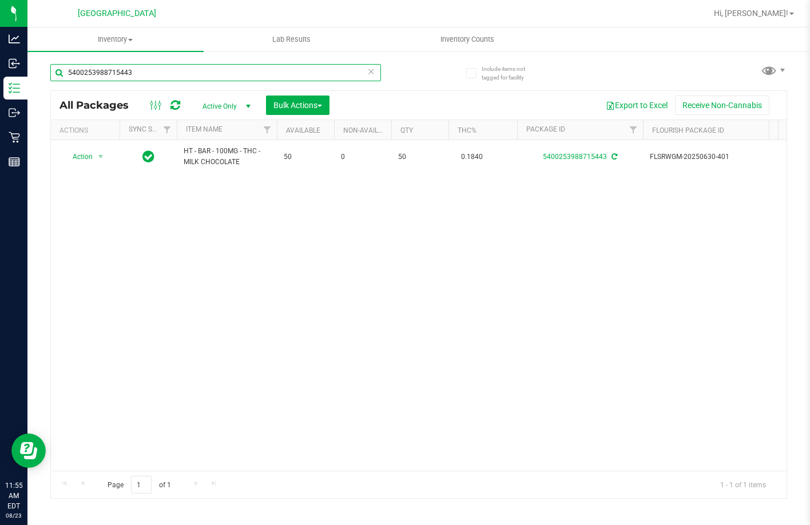
click at [276, 72] on input "5400253988715443" at bounding box center [215, 72] width 331 height 17
type input "BBC"
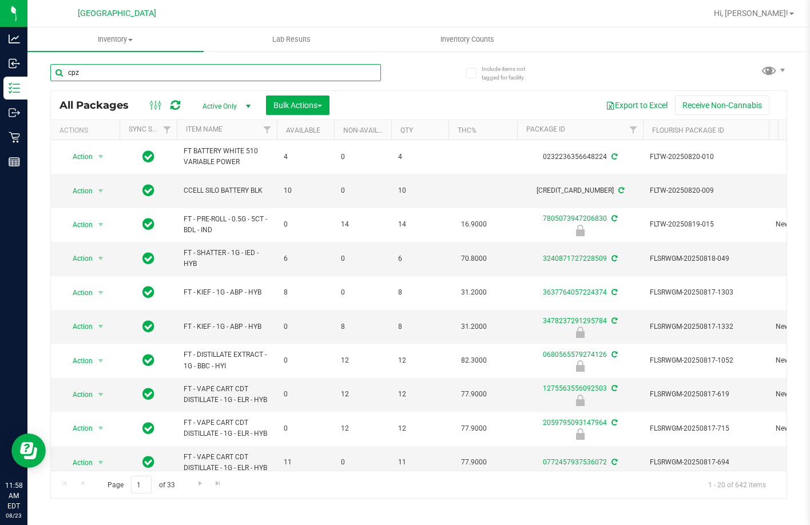
type input "cpz"
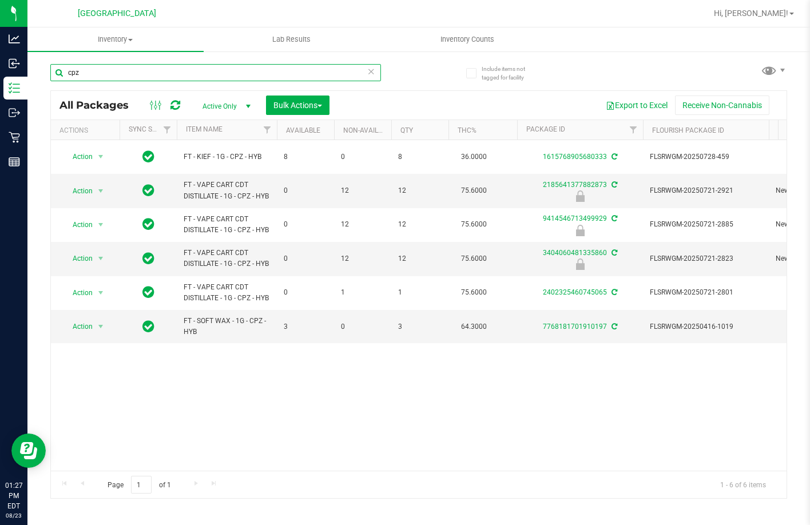
click at [145, 78] on input "cpz" at bounding box center [215, 72] width 331 height 17
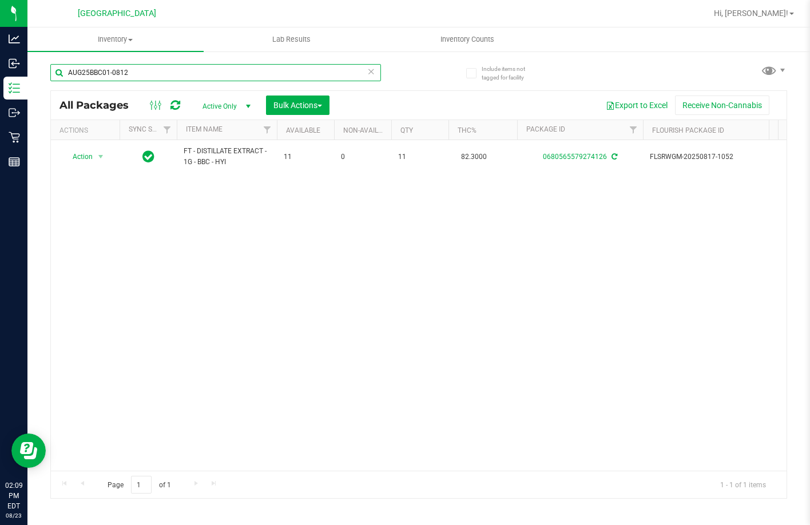
click at [171, 79] on input "AUG25BBC01-0812" at bounding box center [215, 72] width 331 height 17
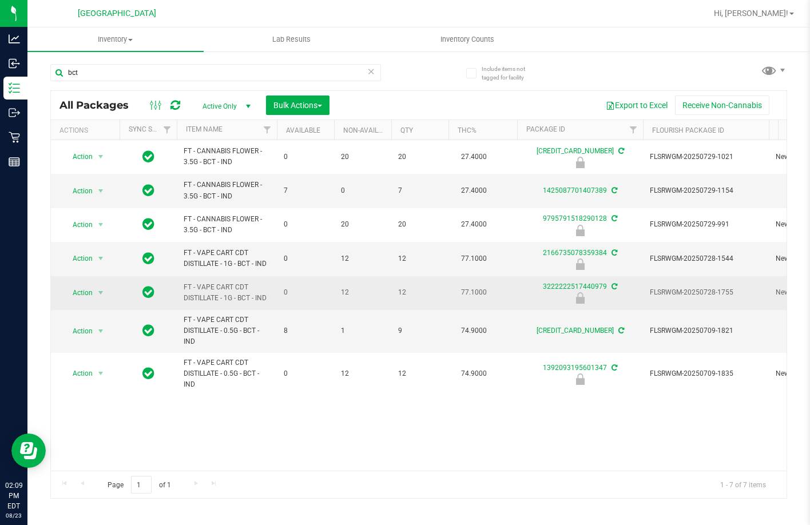
click at [277, 301] on td "0" at bounding box center [305, 293] width 57 height 34
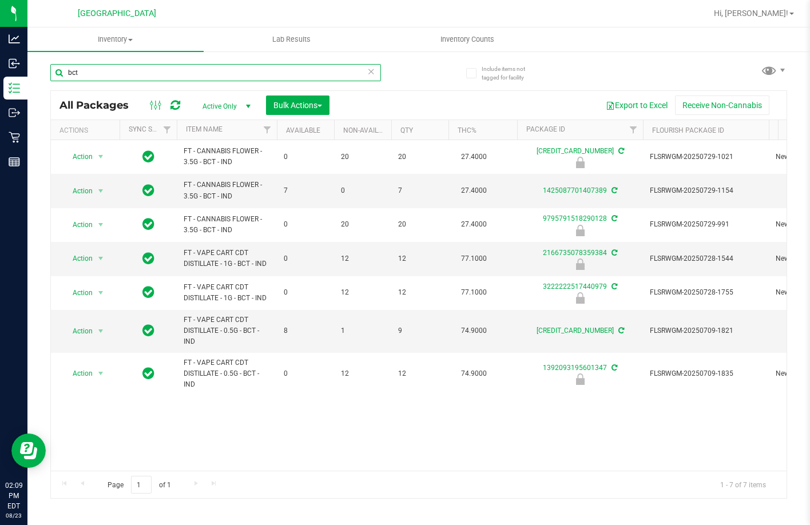
click at [98, 76] on input "bct" at bounding box center [215, 72] width 331 height 17
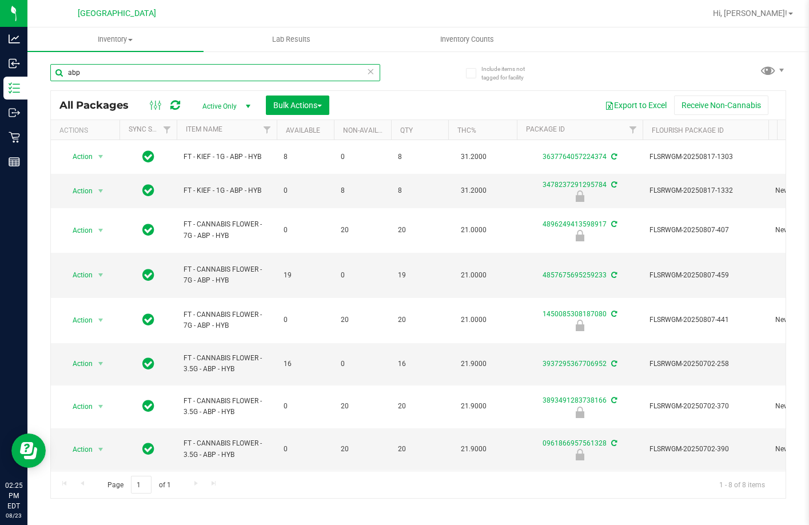
click at [245, 78] on input "abp" at bounding box center [215, 72] width 330 height 17
type input "9059357423006750"
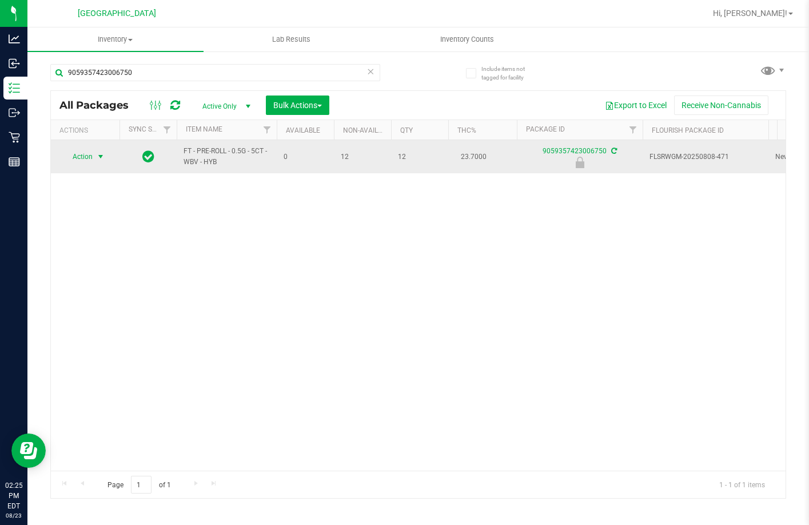
click at [80, 149] on span "Action" at bounding box center [77, 157] width 31 height 16
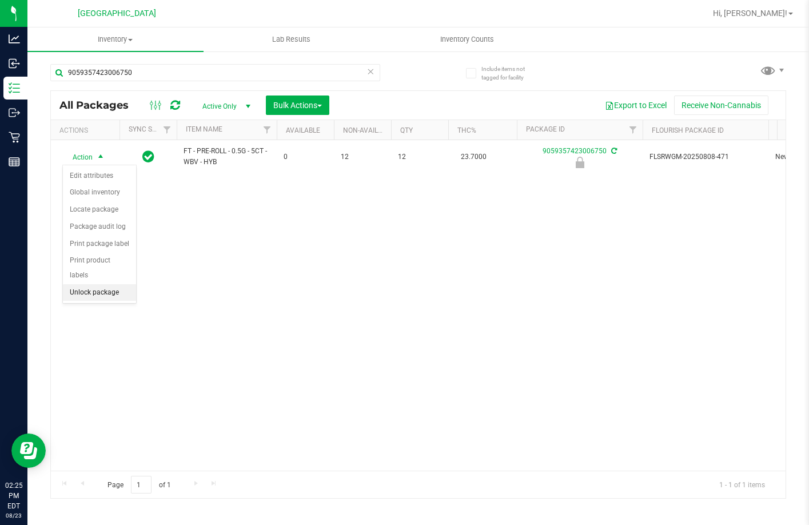
click at [82, 284] on li "Unlock package" at bounding box center [99, 292] width 73 height 17
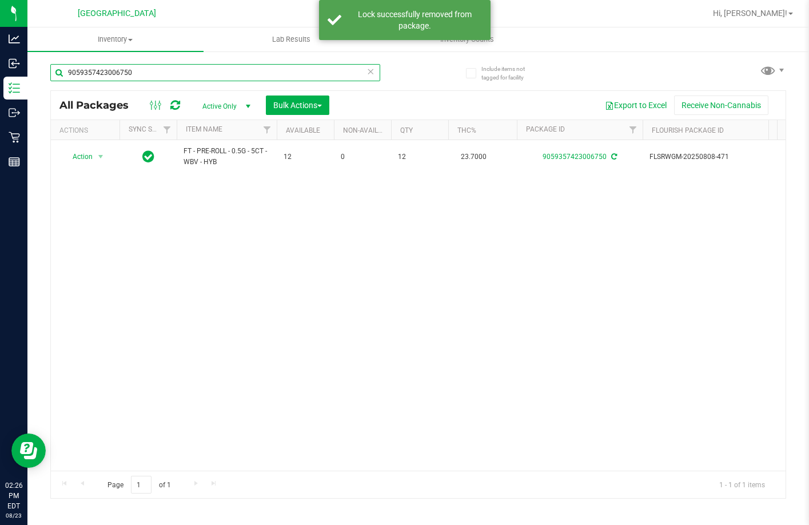
click at [189, 79] on input "9059357423006750" at bounding box center [215, 72] width 330 height 17
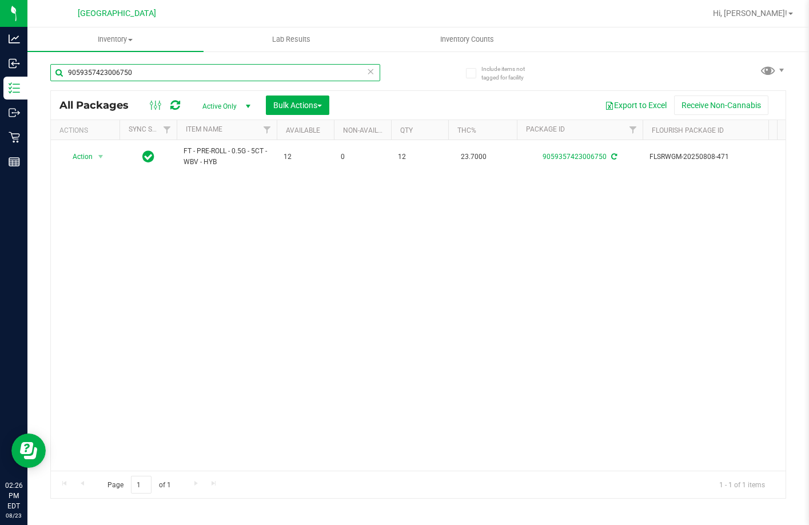
click at [189, 79] on input "9059357423006750" at bounding box center [215, 72] width 330 height 17
type input "2803322009250872"
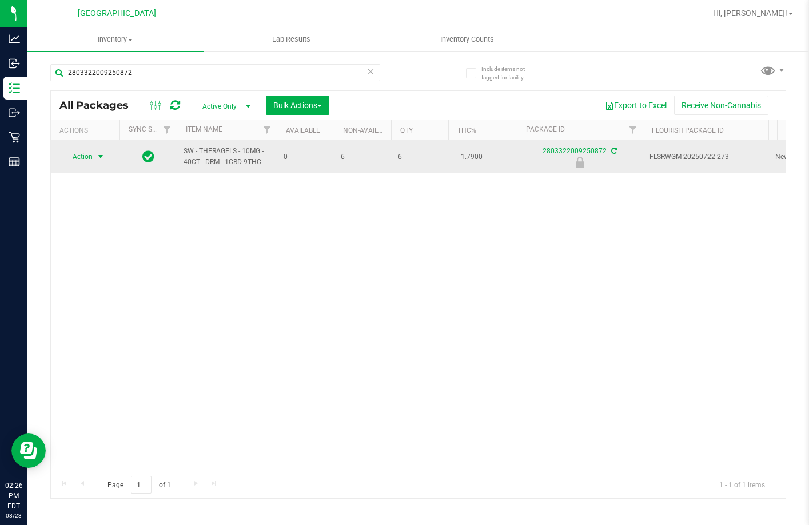
click at [99, 152] on span "select" at bounding box center [101, 157] width 14 height 16
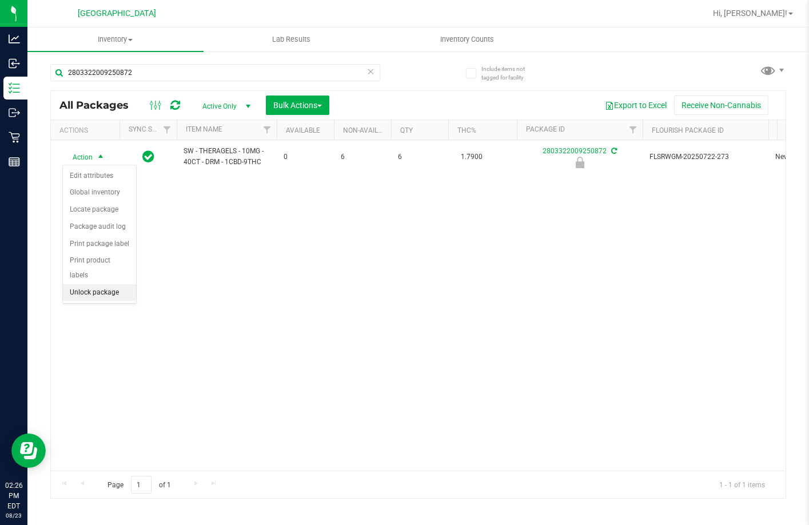
click at [100, 284] on li "Unlock package" at bounding box center [99, 292] width 73 height 17
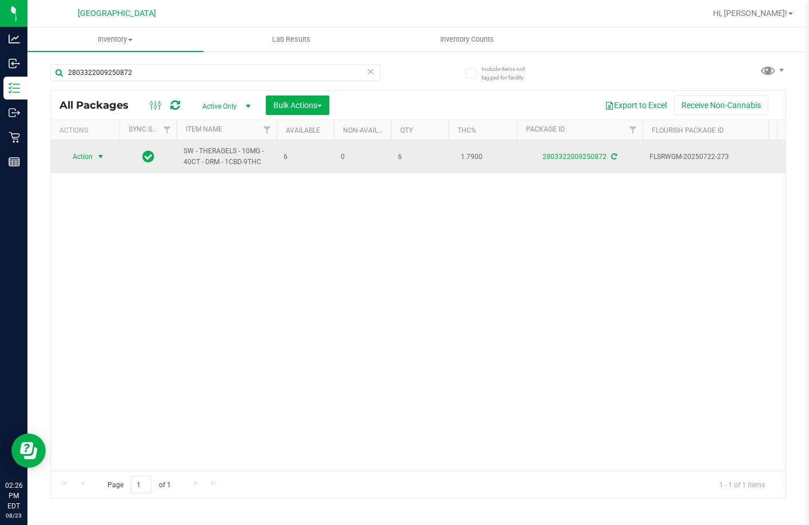
click at [86, 156] on span "Action" at bounding box center [77, 157] width 31 height 16
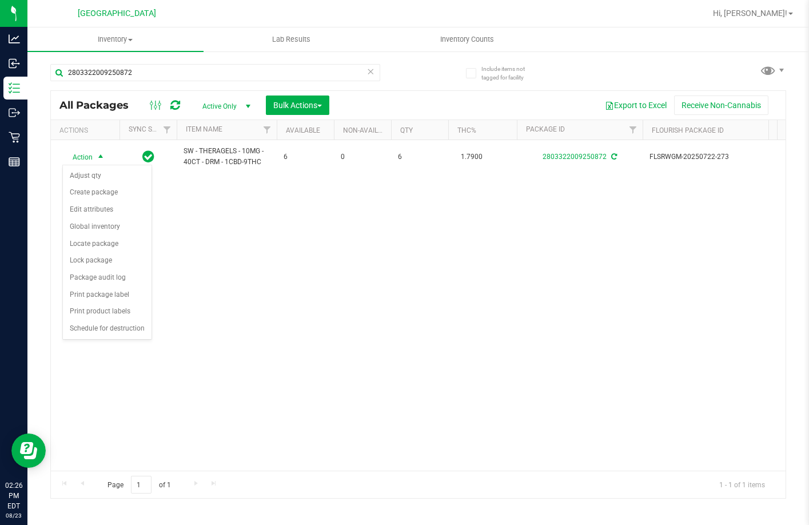
click at [121, 82] on div "2803322009250872" at bounding box center [215, 77] width 330 height 26
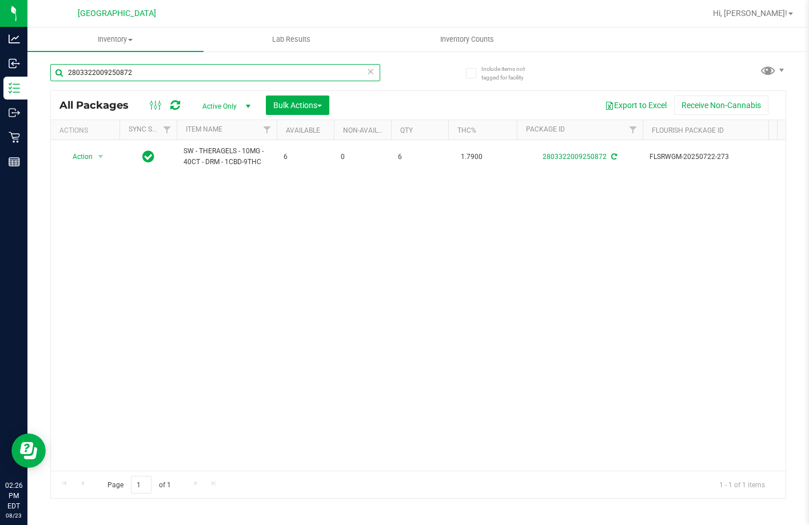
click at [128, 73] on input "2803322009250872" at bounding box center [215, 72] width 330 height 17
type input "3222222517440979"
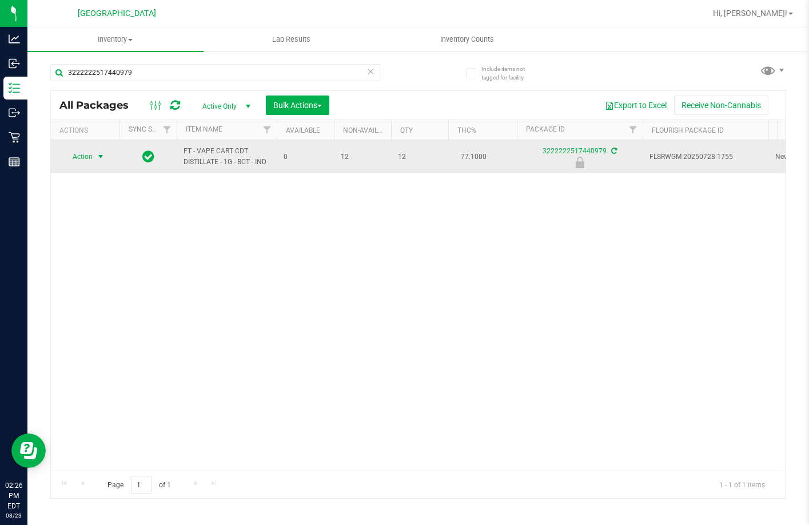
click at [99, 160] on span "select" at bounding box center [100, 156] width 9 height 9
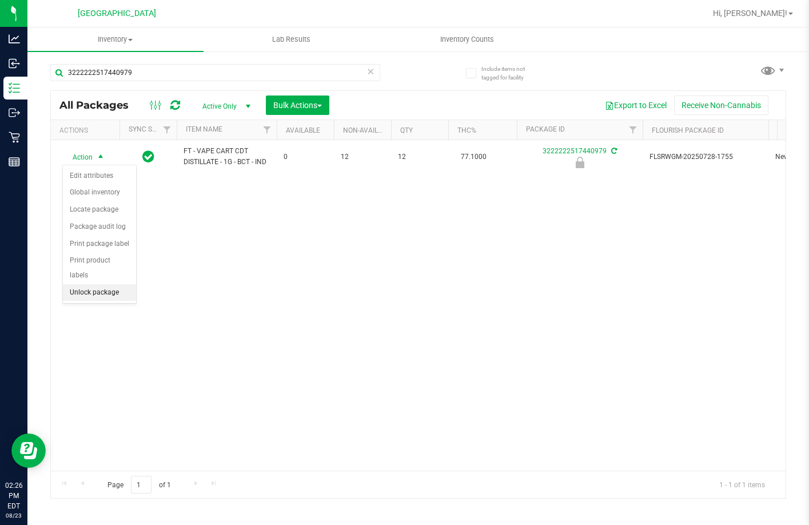
click at [99, 284] on li "Unlock package" at bounding box center [99, 292] width 73 height 17
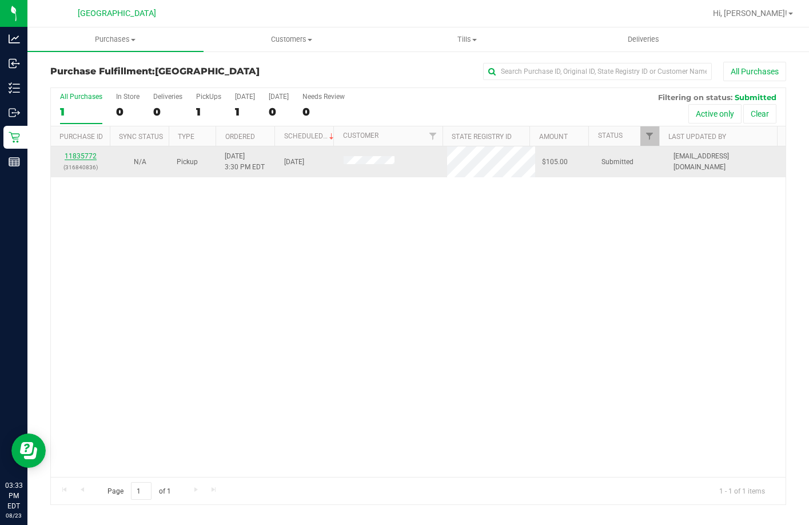
click at [71, 158] on link "11835772" at bounding box center [81, 156] width 32 height 8
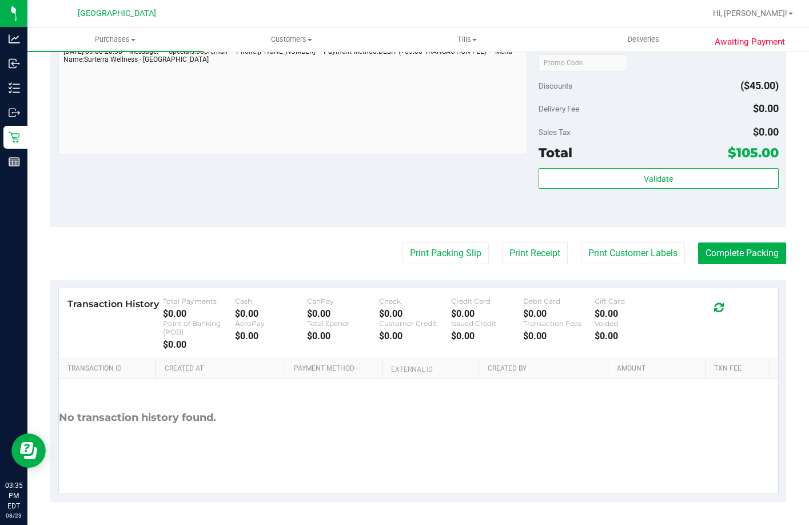
scroll to position [516, 0]
click at [438, 260] on button "Print Packing Slip" at bounding box center [446, 254] width 86 height 22
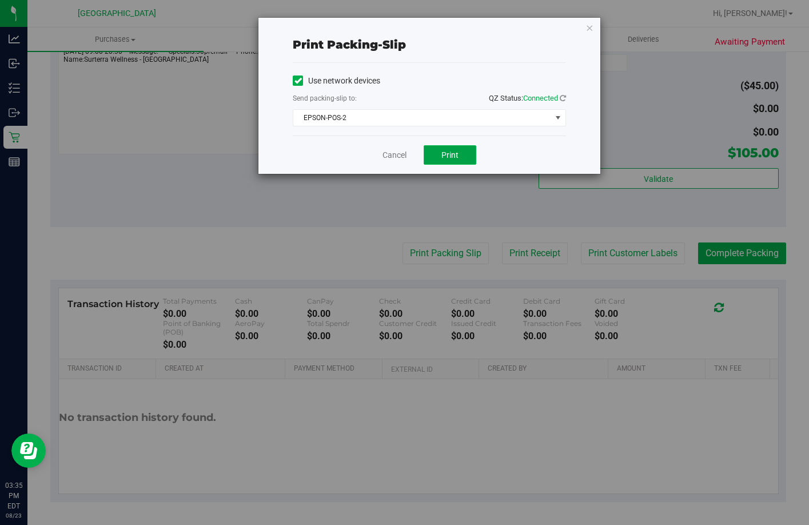
click at [446, 149] on button "Print" at bounding box center [450, 154] width 53 height 19
click at [401, 151] on link "Cancel" at bounding box center [395, 155] width 24 height 12
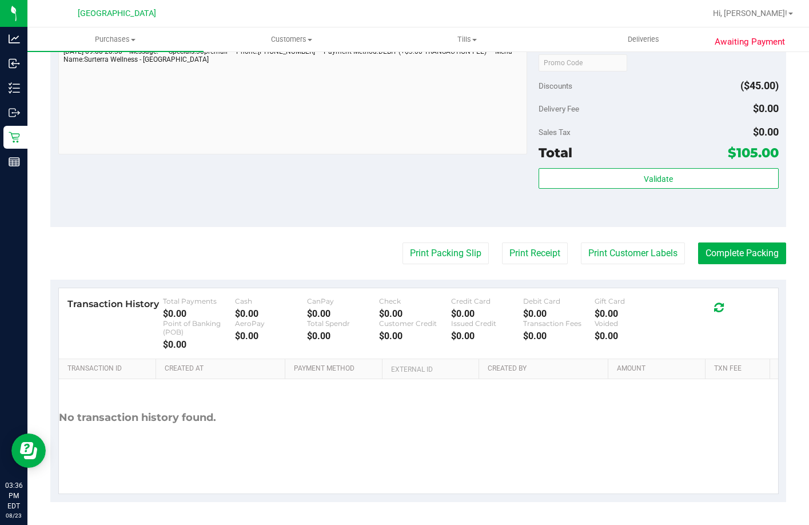
click at [741, 233] on purchase-details "Back Edit Purchase Cancel Purchase View Profile # 11835772 BioTrack ID: - Submi…" at bounding box center [418, 39] width 736 height 925
click at [734, 257] on button "Complete Packing" at bounding box center [742, 254] width 88 height 22
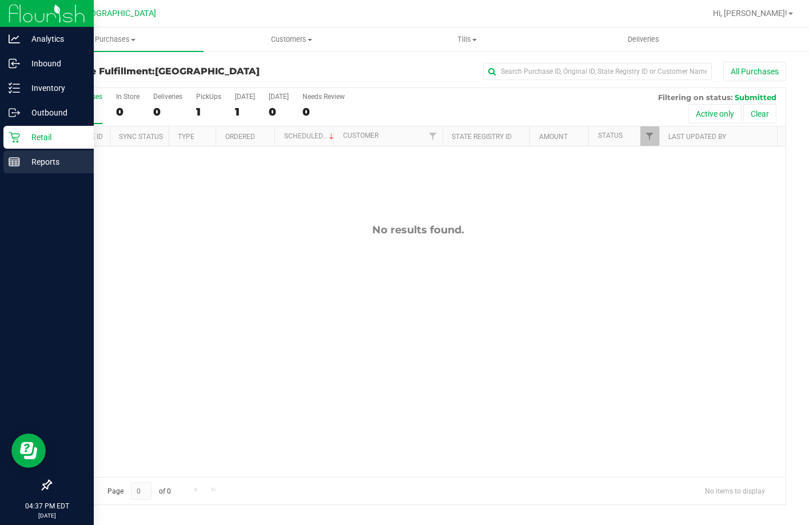
click at [16, 165] on line at bounding box center [16, 163] width 0 height 6
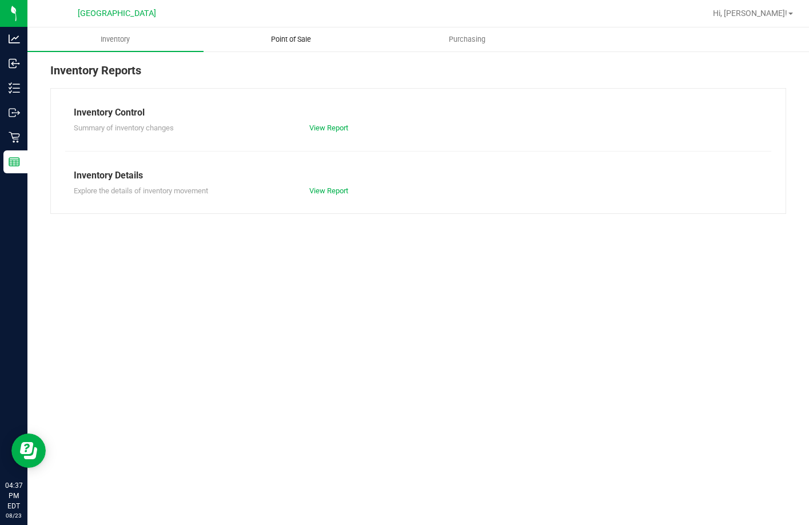
click at [274, 40] on span "Point of Sale" at bounding box center [291, 39] width 71 height 10
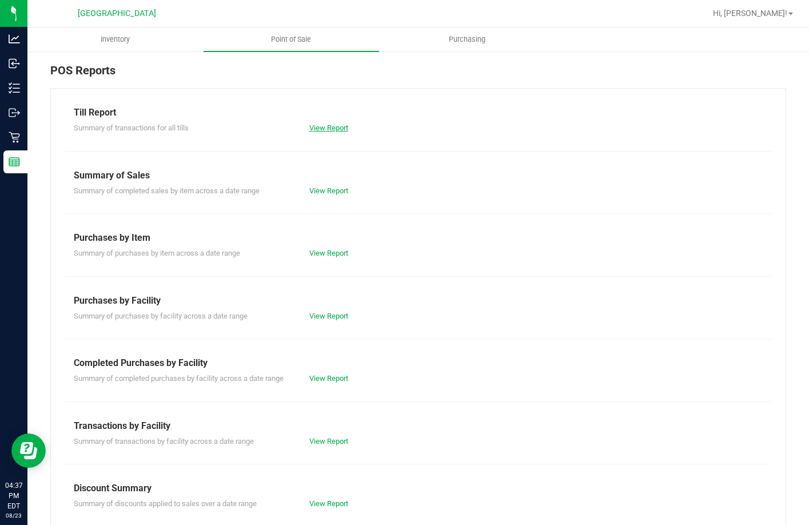
click at [329, 130] on link "View Report" at bounding box center [328, 128] width 39 height 9
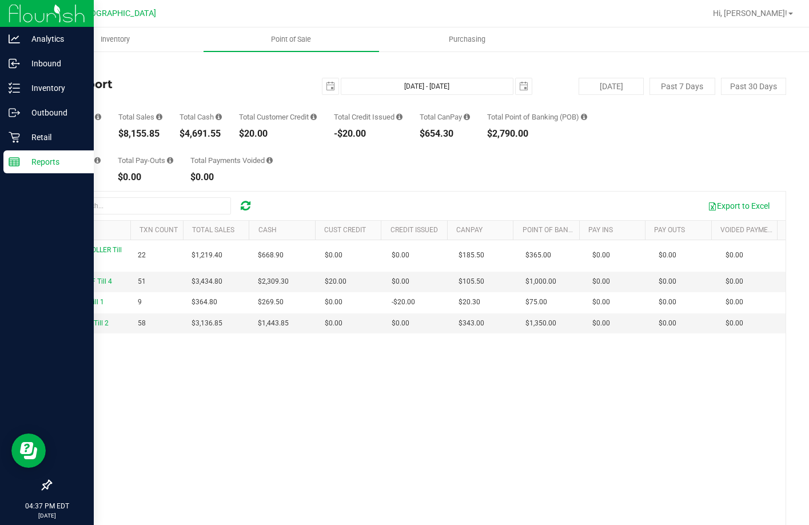
click at [41, 167] on p "Reports" at bounding box center [54, 162] width 69 height 14
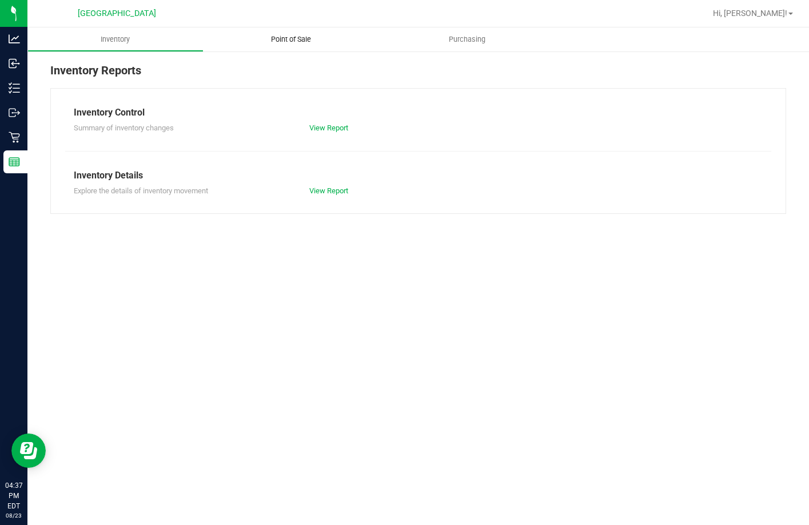
click at [281, 41] on span "Point of Sale" at bounding box center [291, 39] width 71 height 10
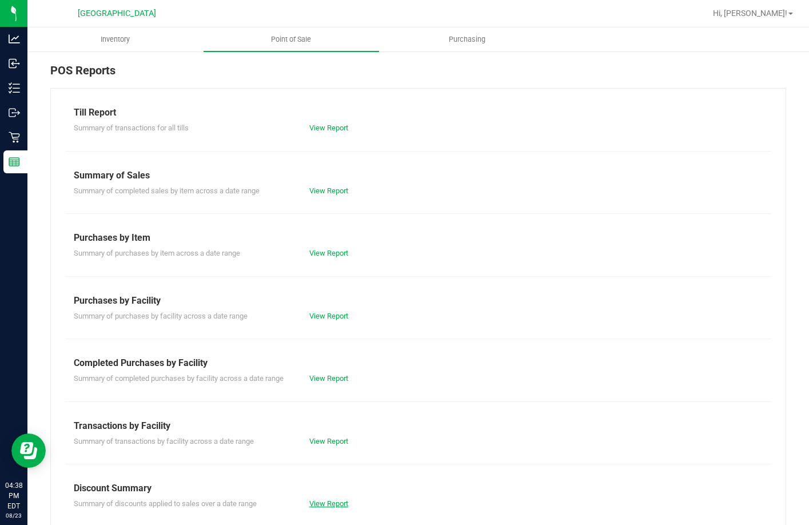
click at [327, 504] on link "View Report" at bounding box center [328, 503] width 39 height 9
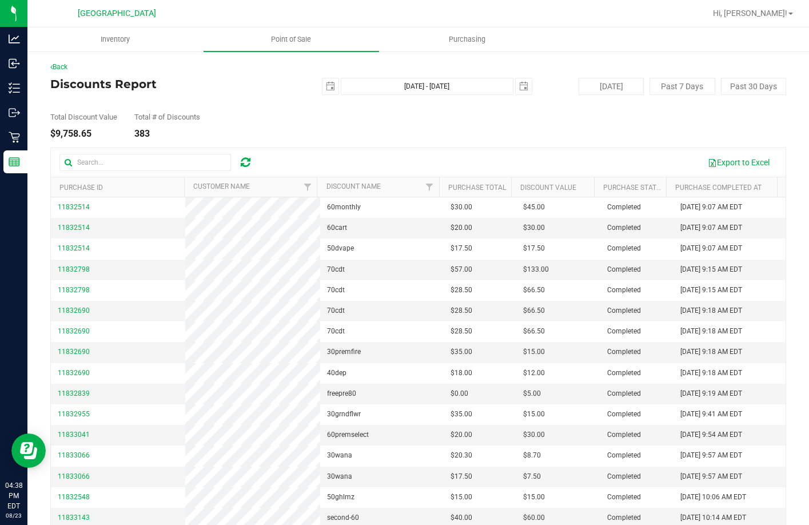
click at [154, 150] on div "Export to Excel" at bounding box center [418, 162] width 735 height 29
click at [160, 165] on input "text" at bounding box center [145, 162] width 172 height 17
paste input "[PERSON_NAME]"
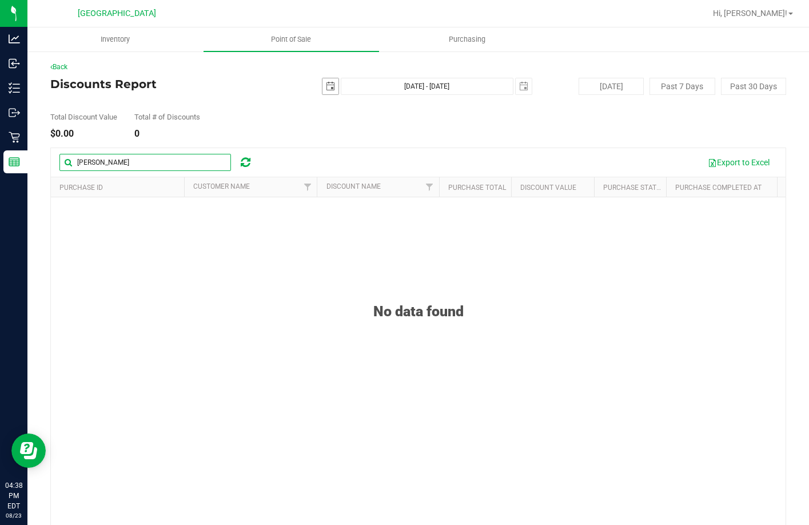
click at [326, 88] on span "select" at bounding box center [330, 86] width 9 height 9
type input "[PERSON_NAME]"
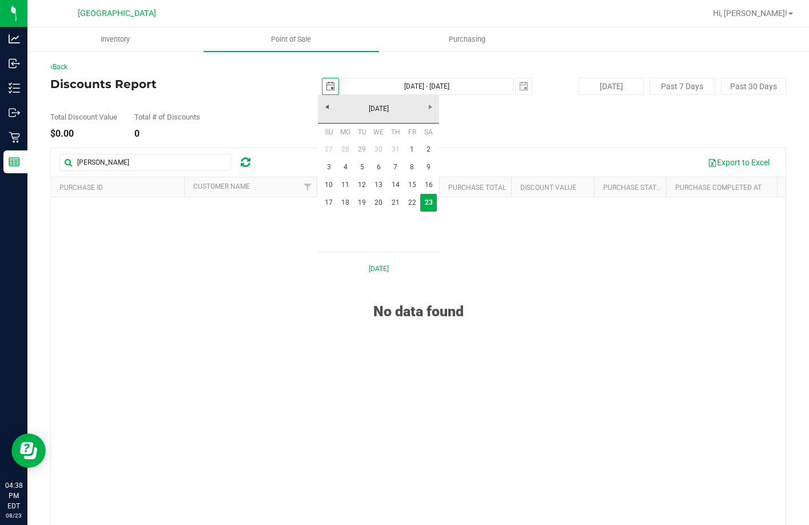
scroll to position [0, 29]
click at [409, 150] on link "1" at bounding box center [412, 150] width 17 height 18
type input "[DATE]"
type input "[DATE] - [DATE]"
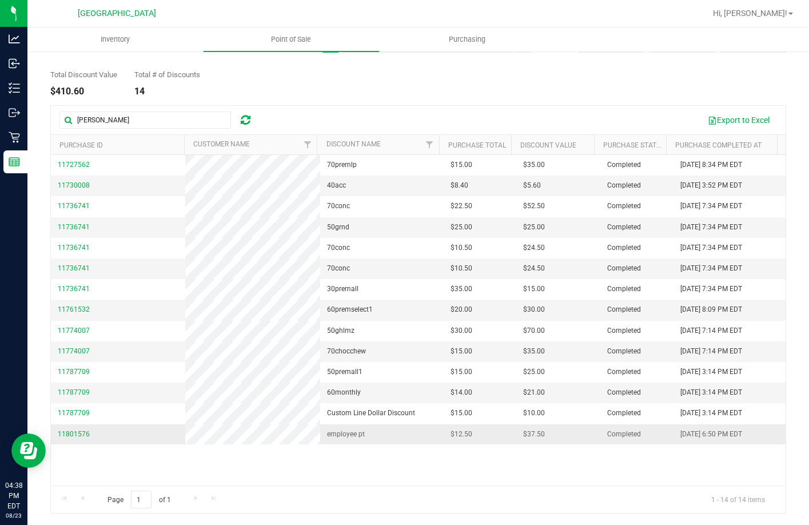
click at [681, 438] on span "[DATE] 6:50 PM EDT" at bounding box center [712, 434] width 62 height 11
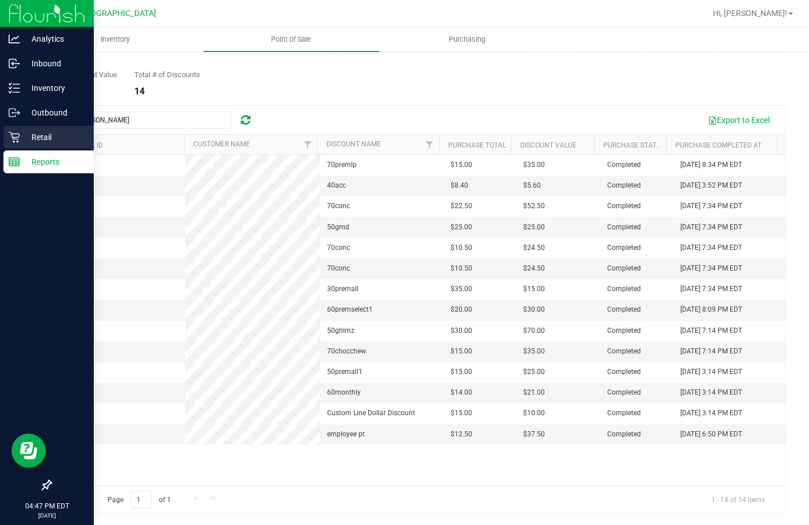
click at [46, 143] on p "Retail" at bounding box center [54, 137] width 69 height 14
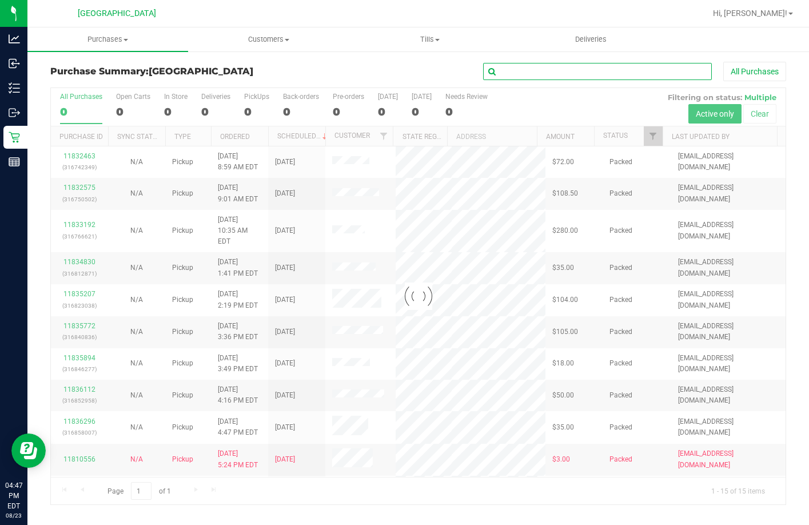
click at [525, 77] on input "text" at bounding box center [597, 71] width 229 height 17
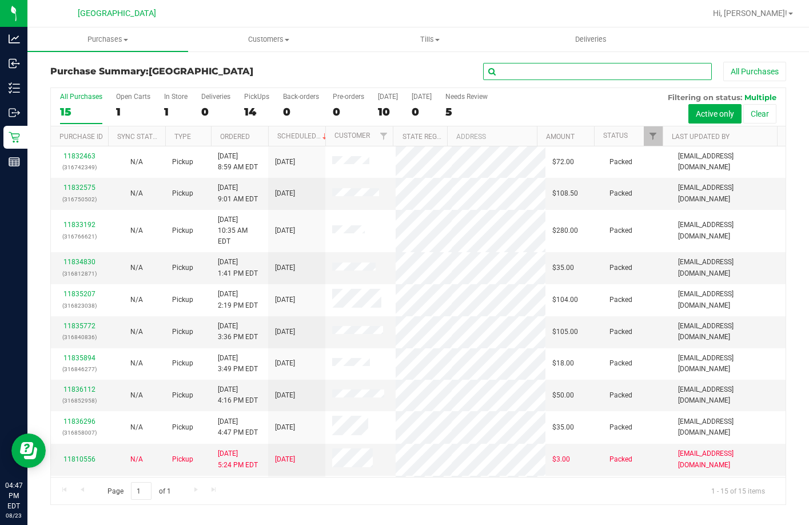
click at [506, 69] on input "text" at bounding box center [597, 71] width 229 height 17
click at [256, 38] on span "Customers" at bounding box center [269, 39] width 160 height 10
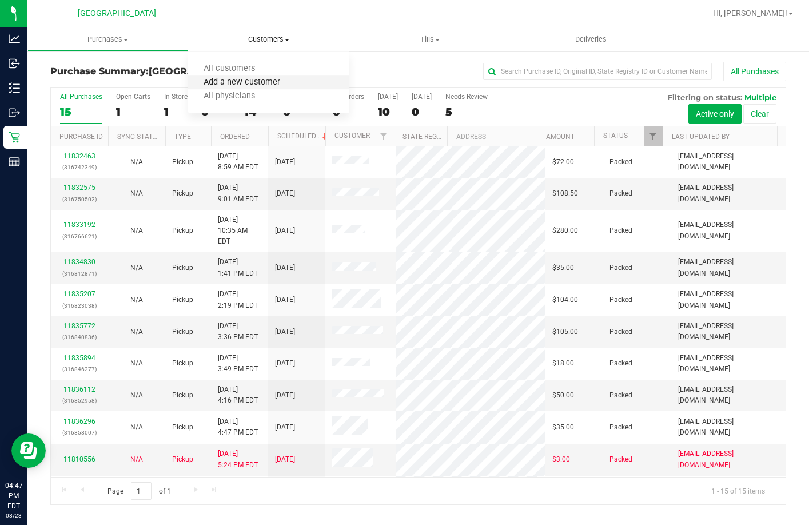
click at [269, 84] on span "Add a new customer" at bounding box center [242, 83] width 108 height 10
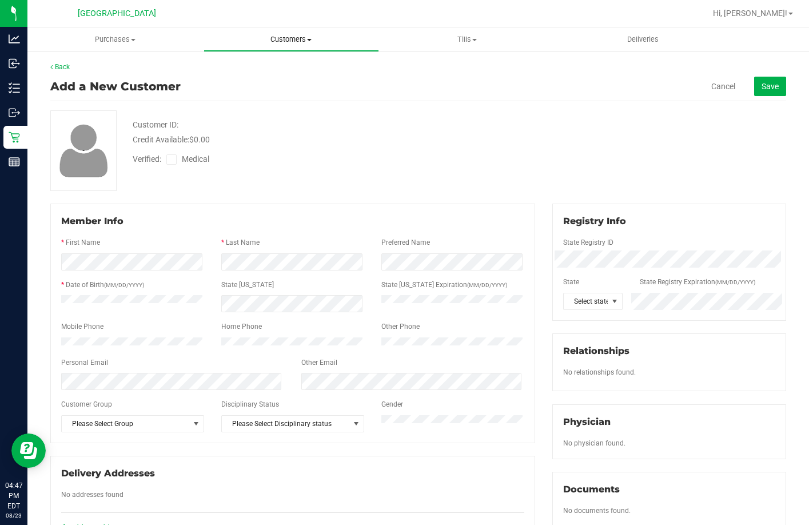
click at [285, 35] on span "Customers" at bounding box center [291, 39] width 175 height 10
click at [247, 68] on span "All customers" at bounding box center [245, 69] width 82 height 10
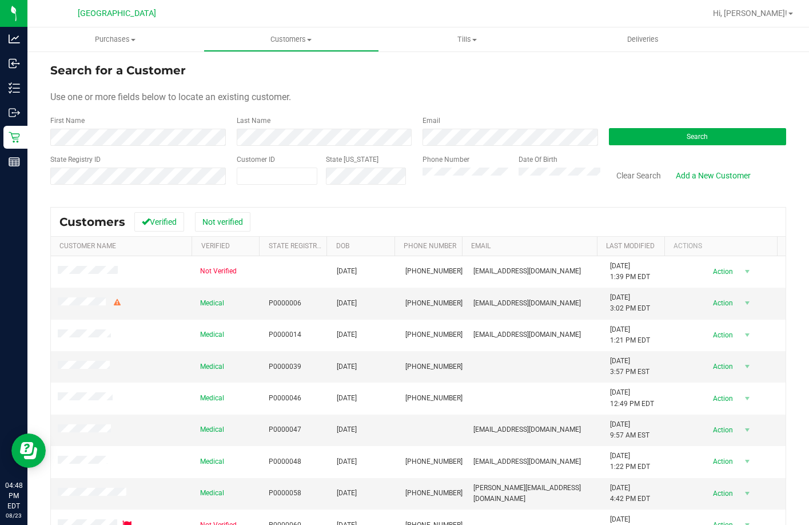
click at [714, 147] on form "Search for a Customer Use one or more fields below to locate an existing custom…" at bounding box center [418, 128] width 736 height 133
click at [714, 141] on button "Search" at bounding box center [698, 136] width 178 height 17
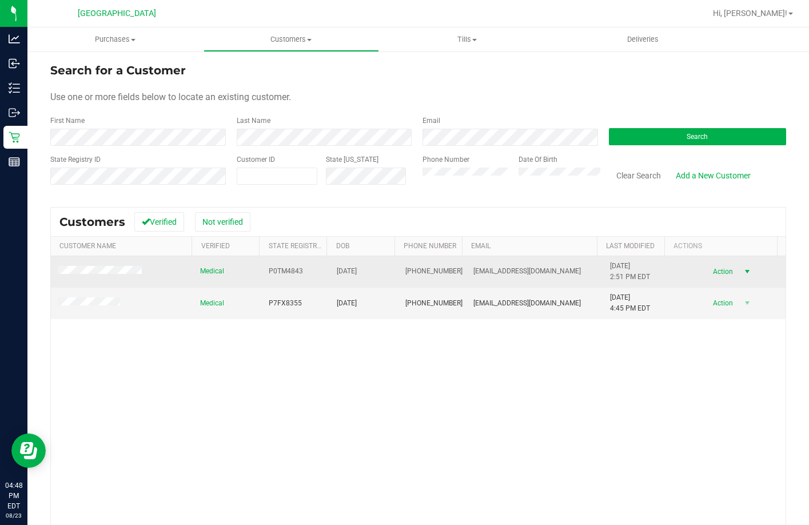
click at [710, 270] on span "Action" at bounding box center [721, 272] width 37 height 16
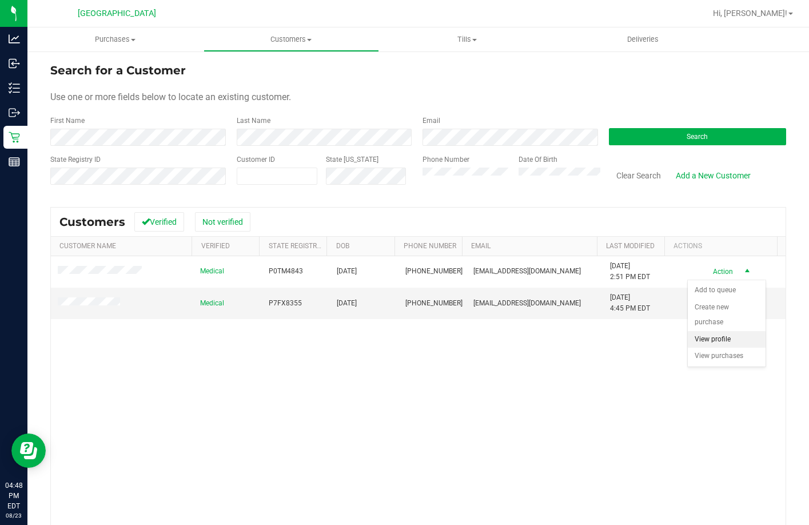
click at [713, 340] on li "View profile" at bounding box center [727, 339] width 78 height 17
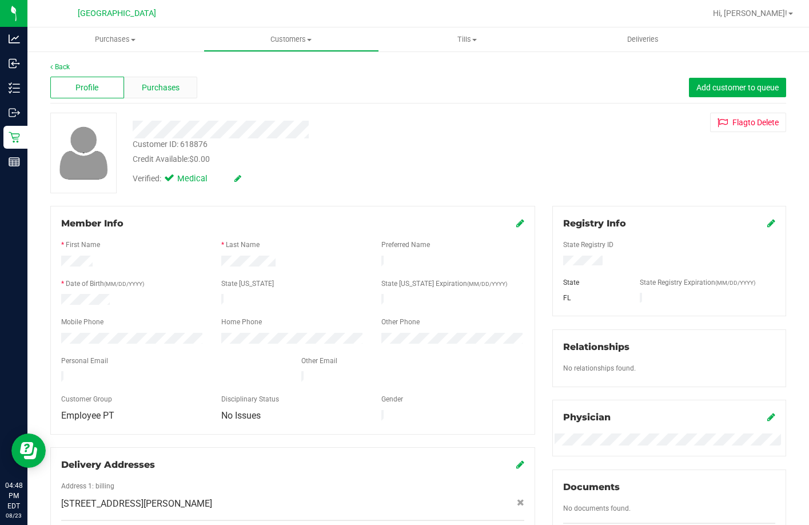
click at [170, 86] on span "Purchases" at bounding box center [161, 88] width 38 height 12
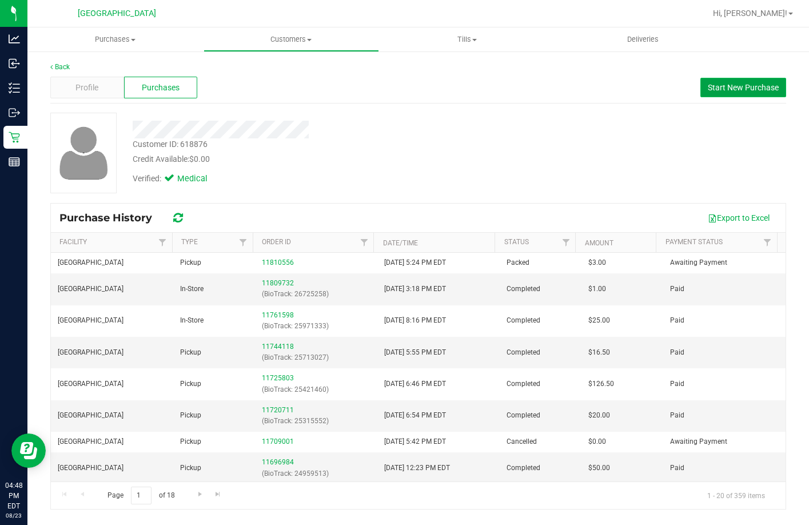
click at [719, 90] on span "Start New Purchase" at bounding box center [743, 87] width 71 height 9
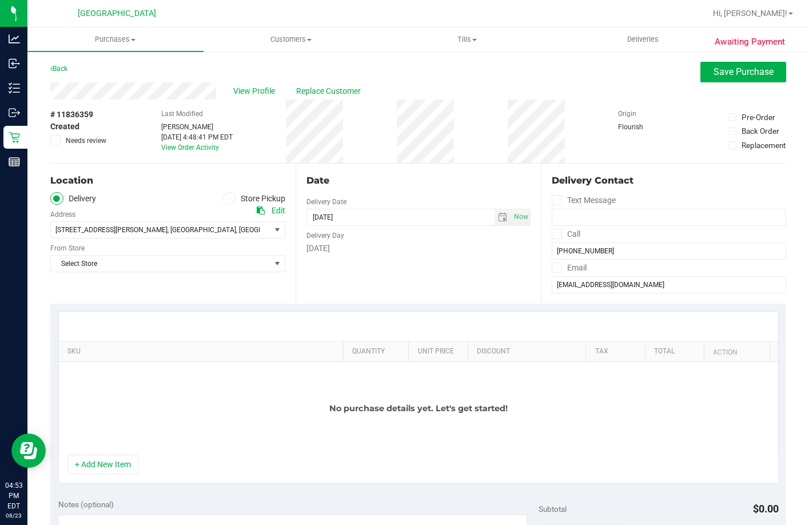
click at [231, 196] on span at bounding box center [229, 198] width 13 height 13
click at [0, 0] on input "Store Pickup" at bounding box center [0, 0] width 0 height 0
click at [184, 232] on span "Select Store" at bounding box center [161, 230] width 220 height 16
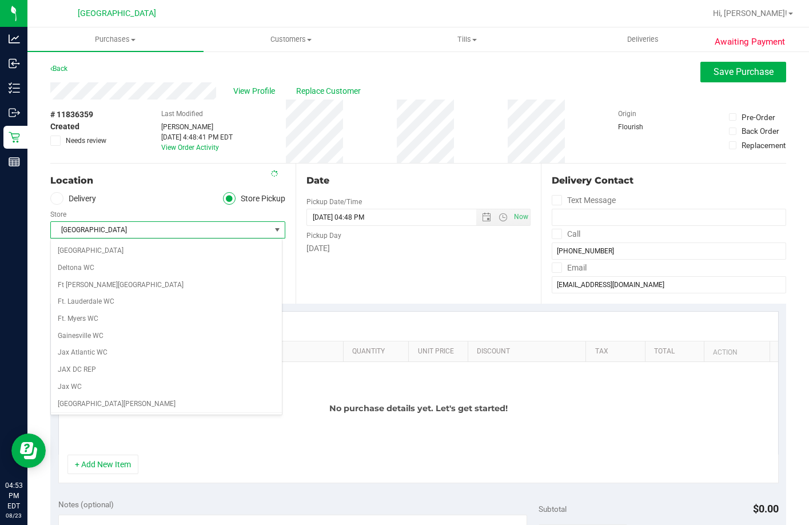
scroll to position [169, 0]
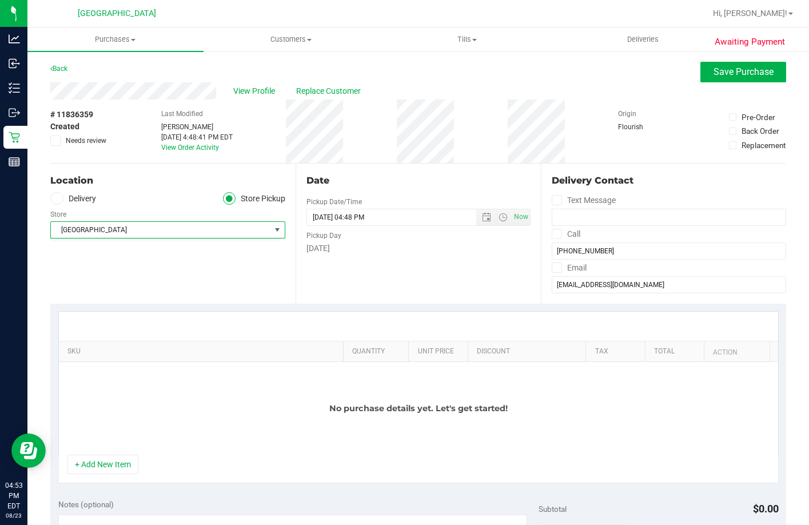
click at [169, 205] on div "Store" at bounding box center [167, 213] width 235 height 17
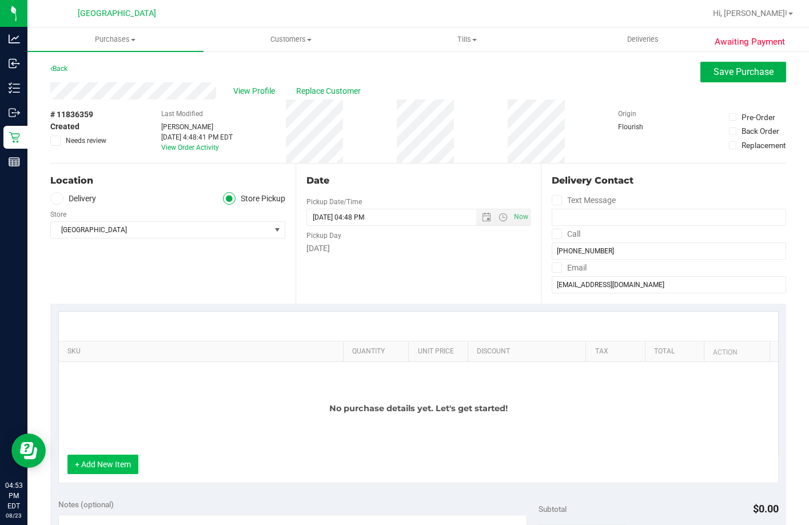
click at [104, 474] on button "+ Add New Item" at bounding box center [102, 464] width 71 height 19
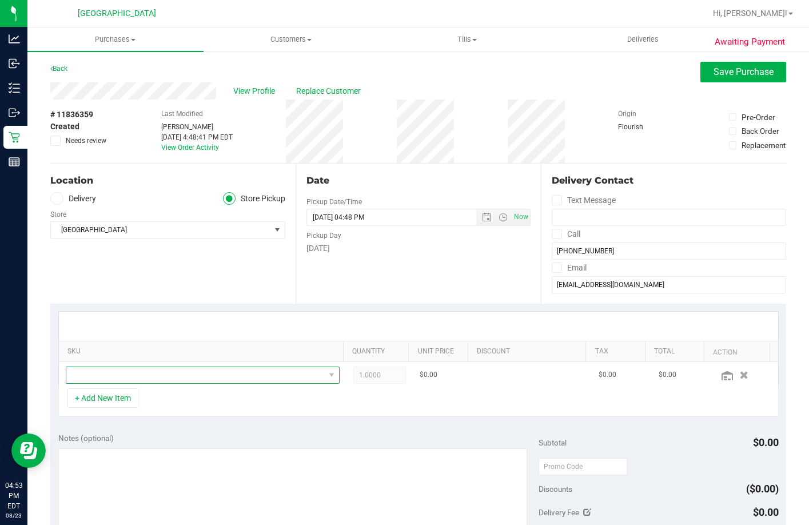
click at [114, 375] on span "NO DATA FOUND" at bounding box center [195, 375] width 259 height 16
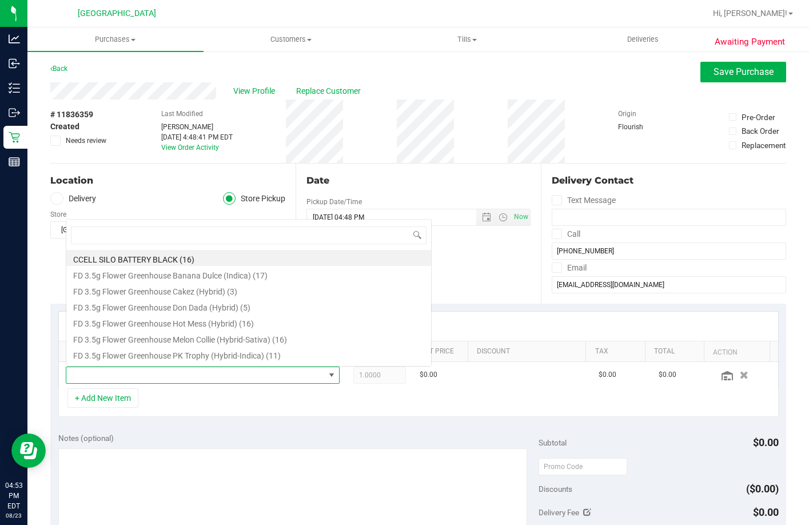
scroll to position [17, 264]
type input "s"
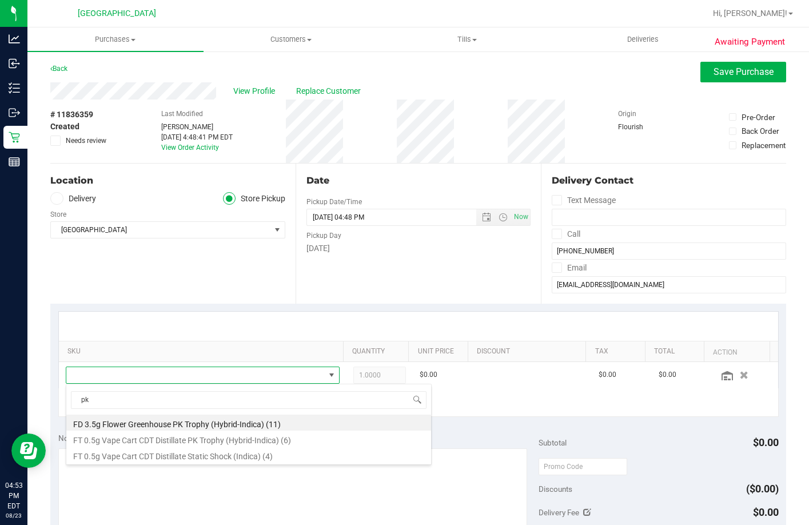
type input "pkp"
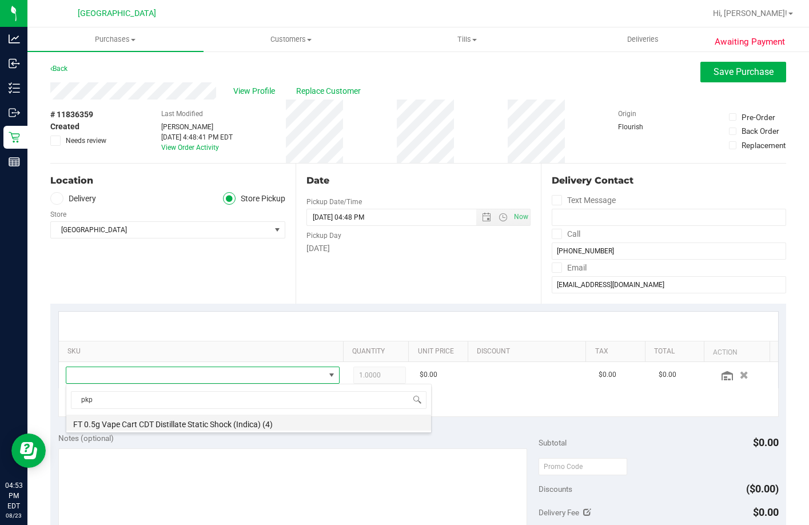
click at [324, 430] on li "FT 0.5g Vape Cart CDT Distillate Static Shock (Indica) (4)" at bounding box center [248, 423] width 365 height 16
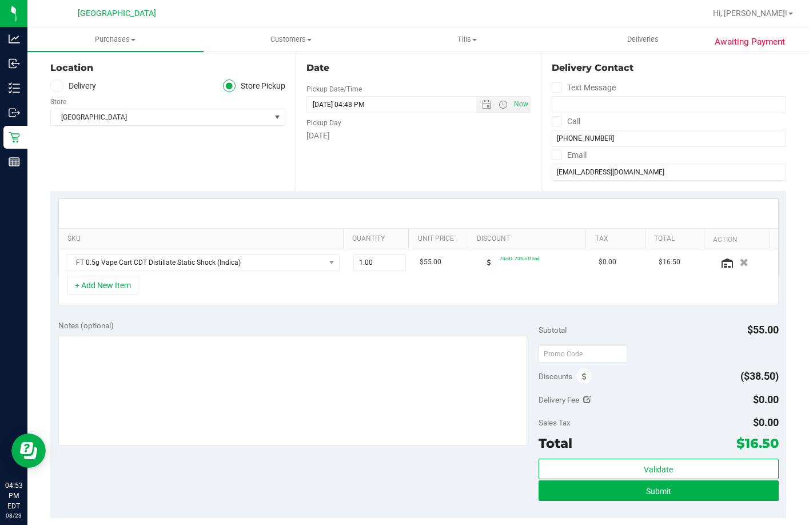
scroll to position [286, 0]
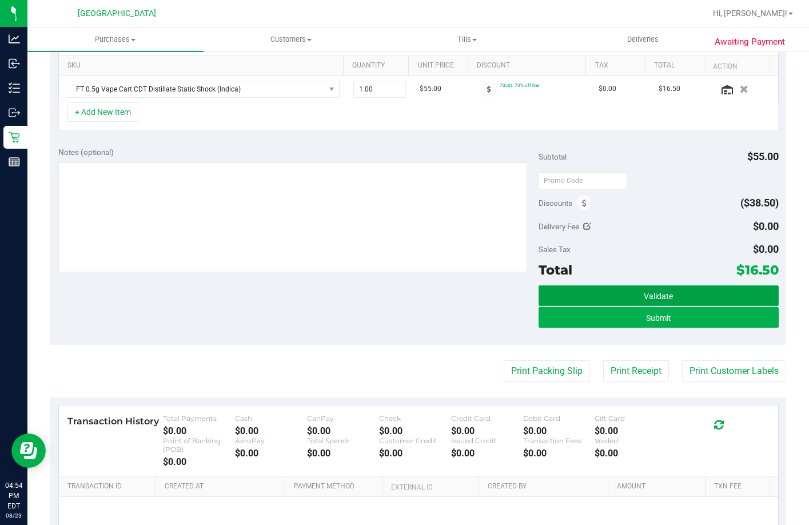
click at [667, 291] on button "Validate" at bounding box center [659, 295] width 240 height 21
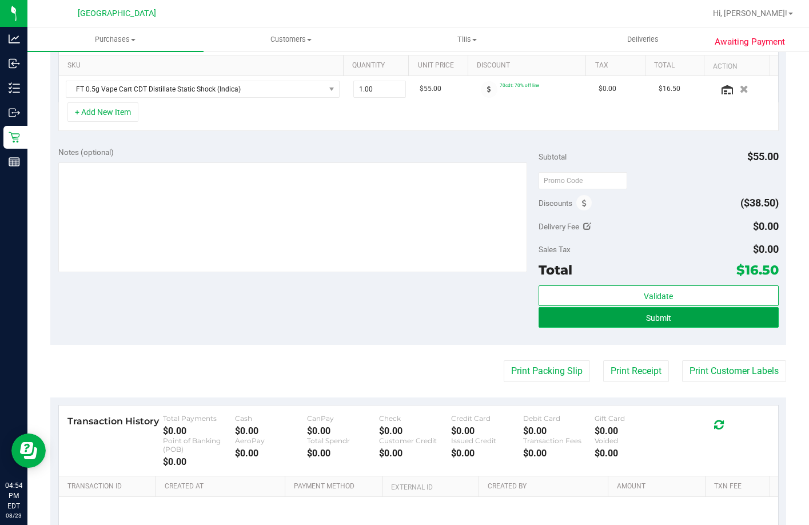
click at [674, 320] on button "Submit" at bounding box center [659, 317] width 240 height 21
